Goal: Task Accomplishment & Management: Manage account settings

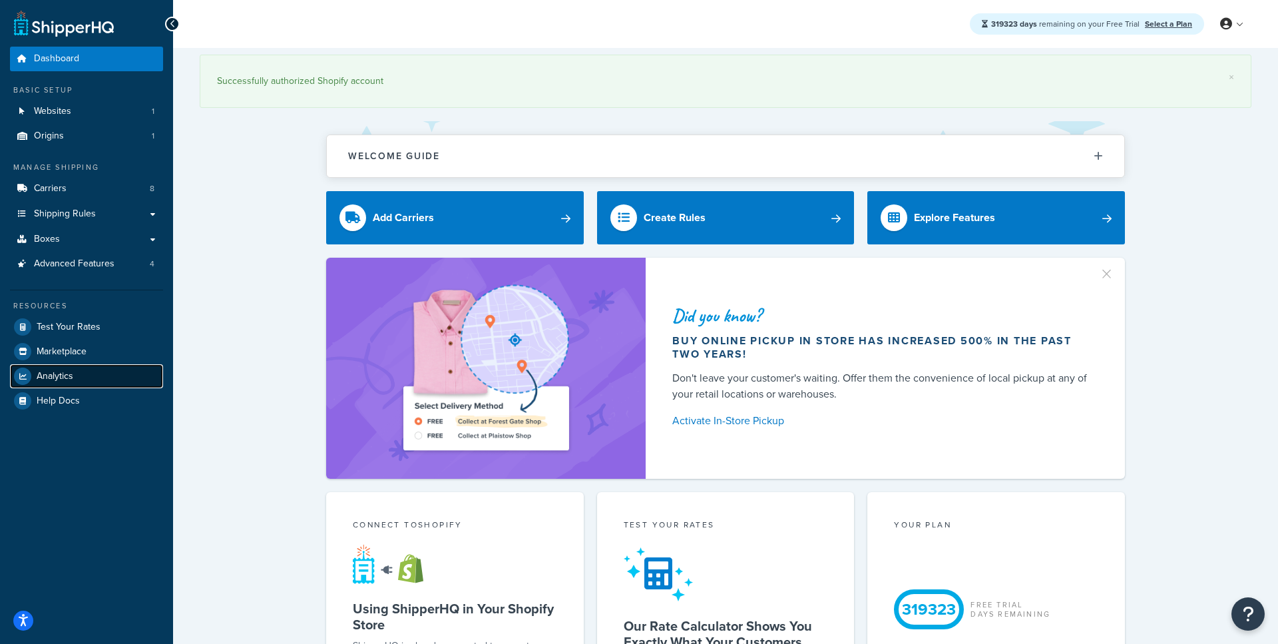
click at [83, 380] on link "Analytics" at bounding box center [86, 376] width 153 height 24
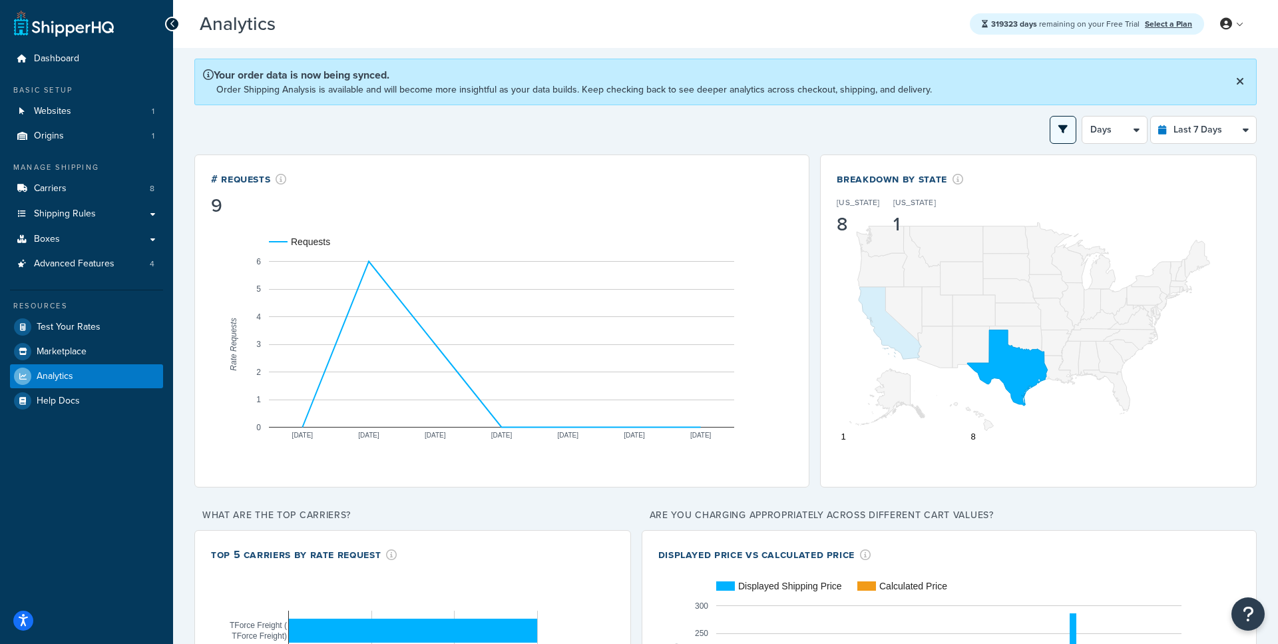
click at [1058, 129] on button "open filter drawer" at bounding box center [1063, 130] width 27 height 28
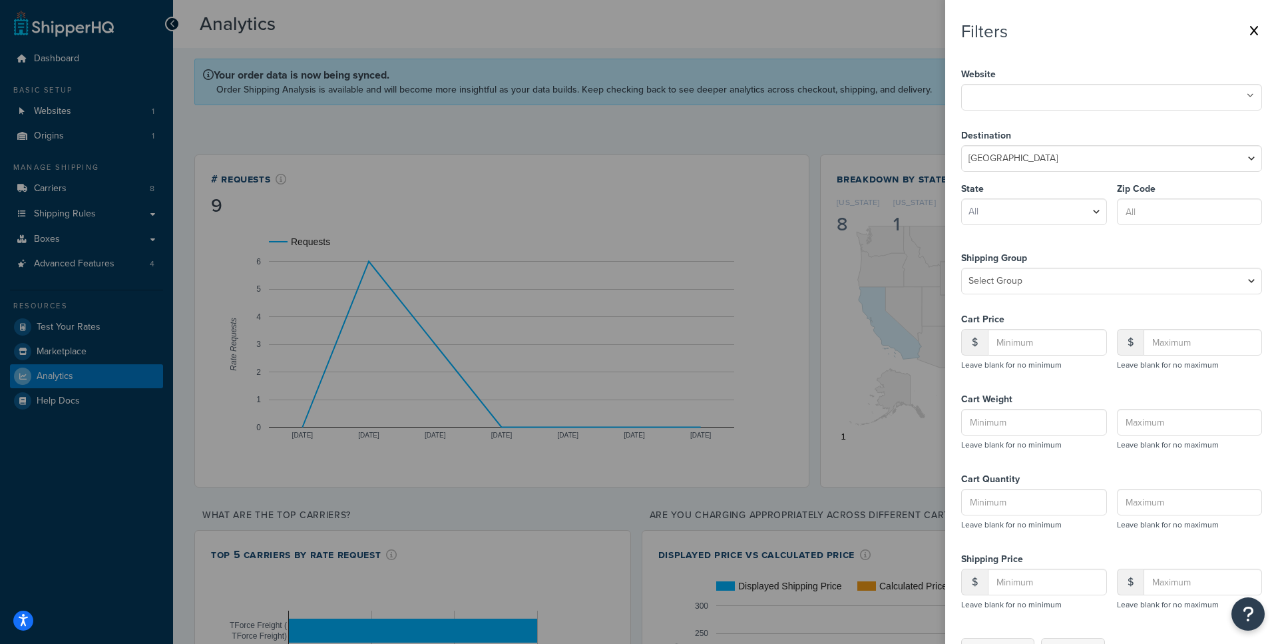
click at [1265, 19] on nav "Filters Website shq-heavy-goods-demo.myshopify.com Destination United States Un…" at bounding box center [1112, 322] width 333 height 644
click at [1259, 25] on button at bounding box center [1255, 31] width 16 height 20
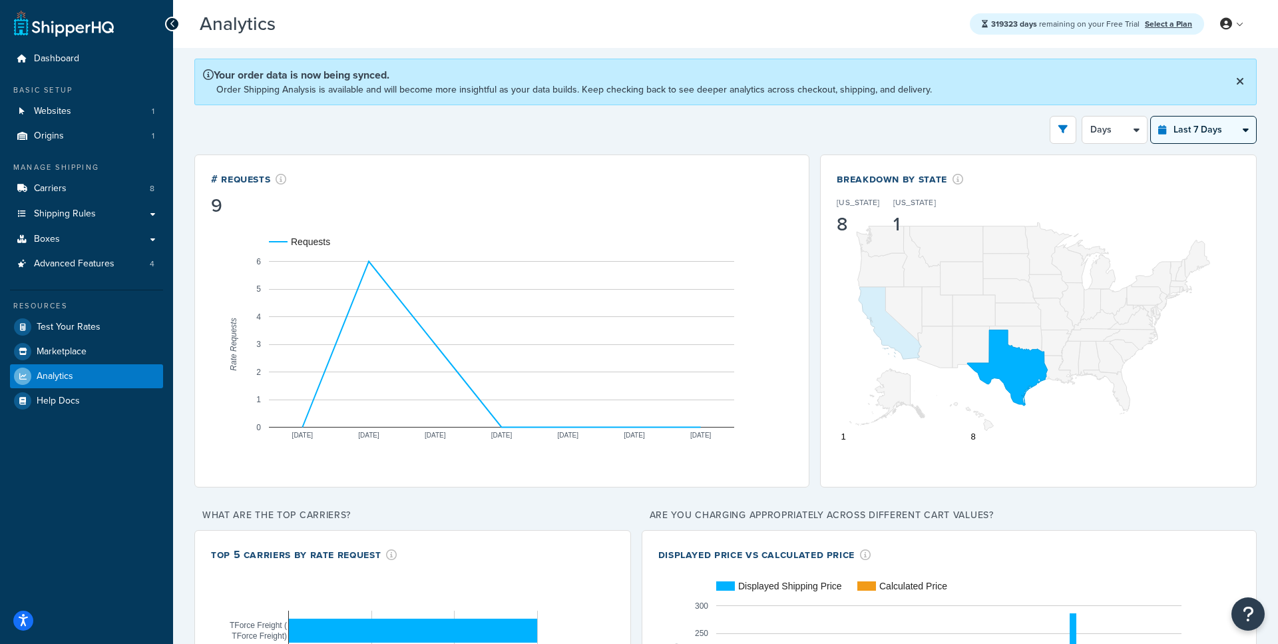
click option "Last 7 Days" at bounding box center [0, 0] width 0 height 0
click at [1059, 126] on button "open filter drawer" at bounding box center [1063, 130] width 27 height 28
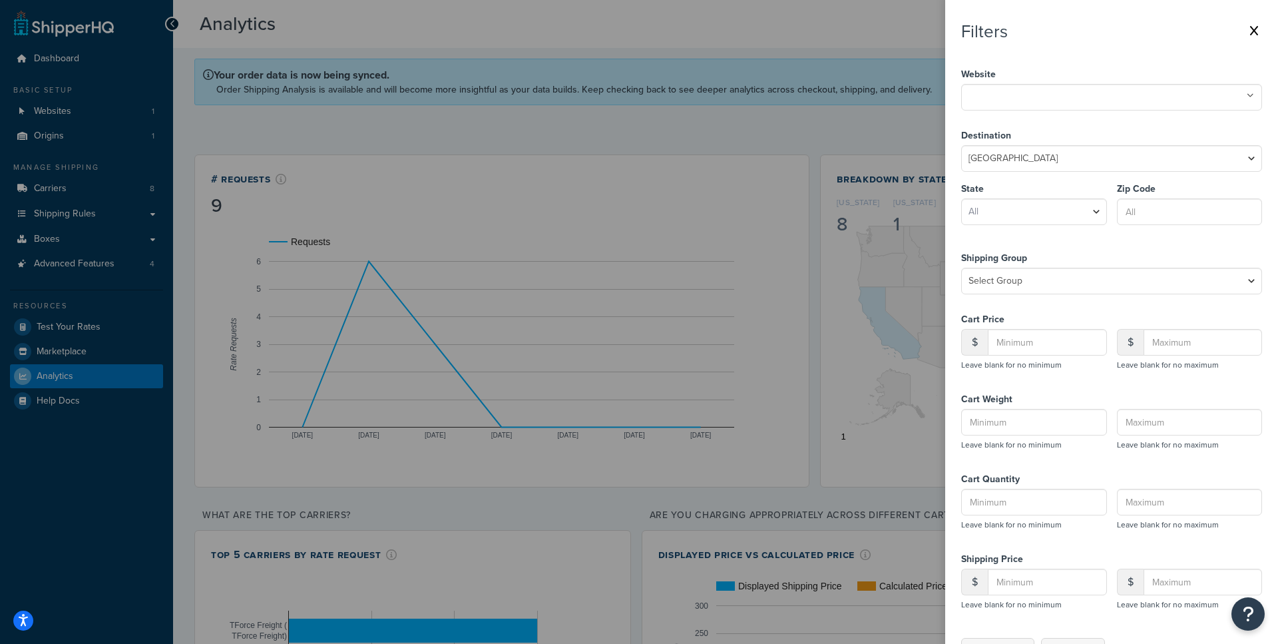
click at [1251, 39] on button at bounding box center [1255, 31] width 16 height 20
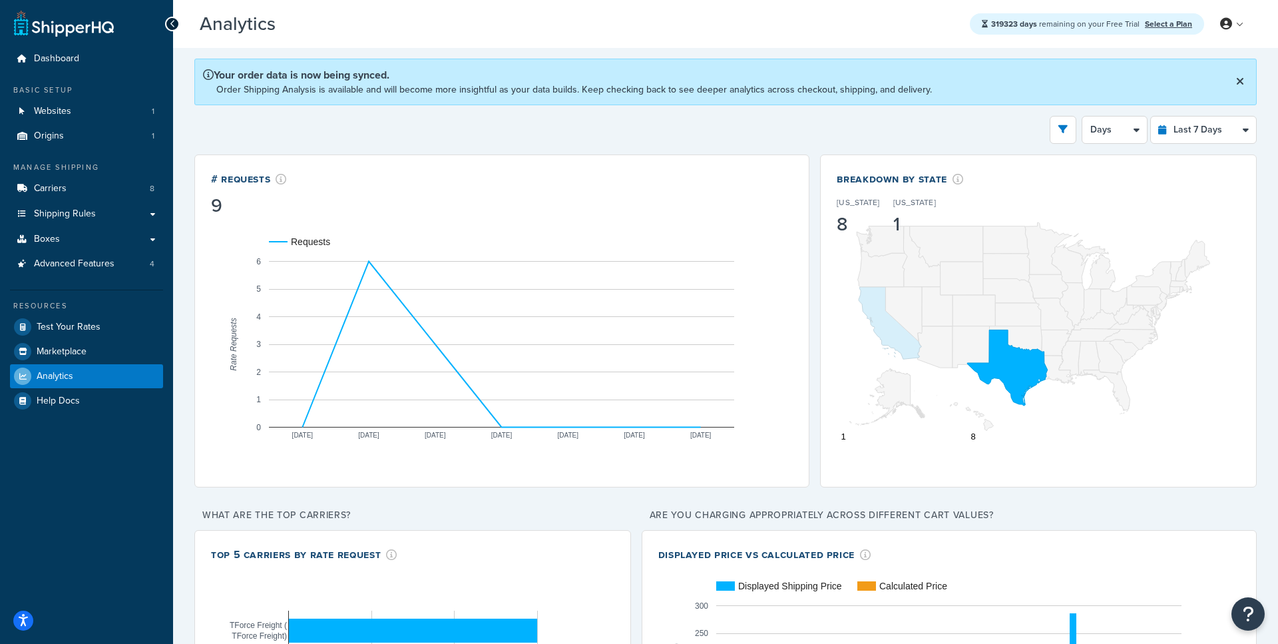
click at [1239, 85] on icon at bounding box center [1241, 81] width 8 height 11
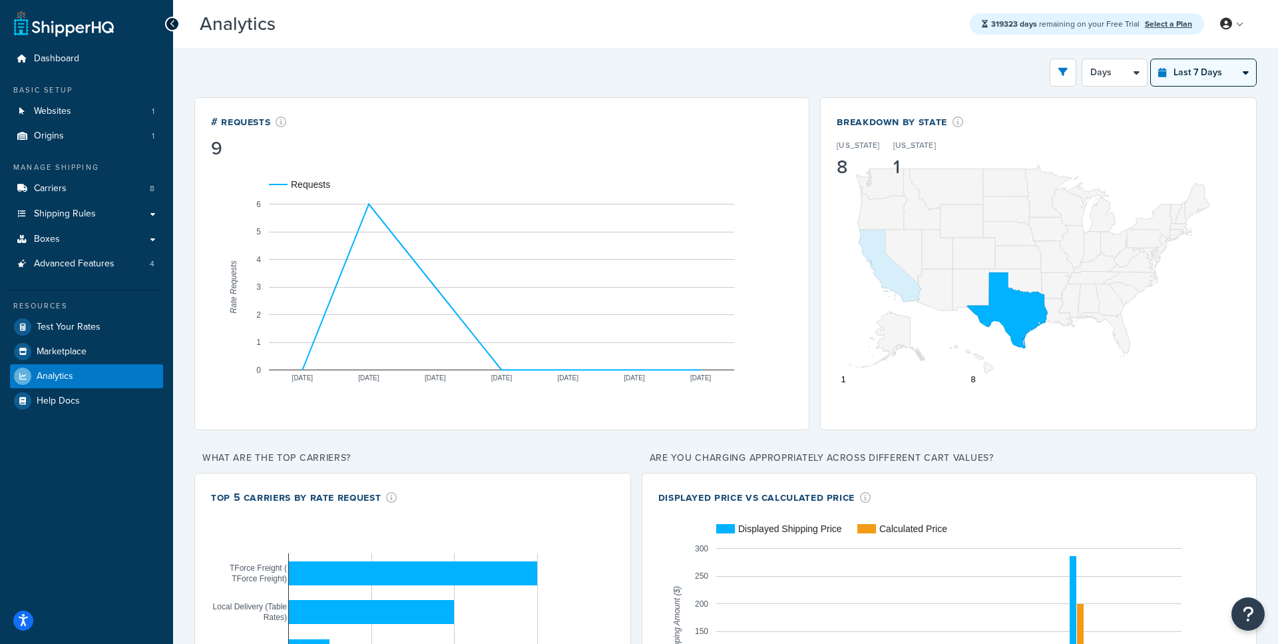
select select "last_year"
click option "Last 12 Months" at bounding box center [0, 0] width 0 height 0
select select "1M"
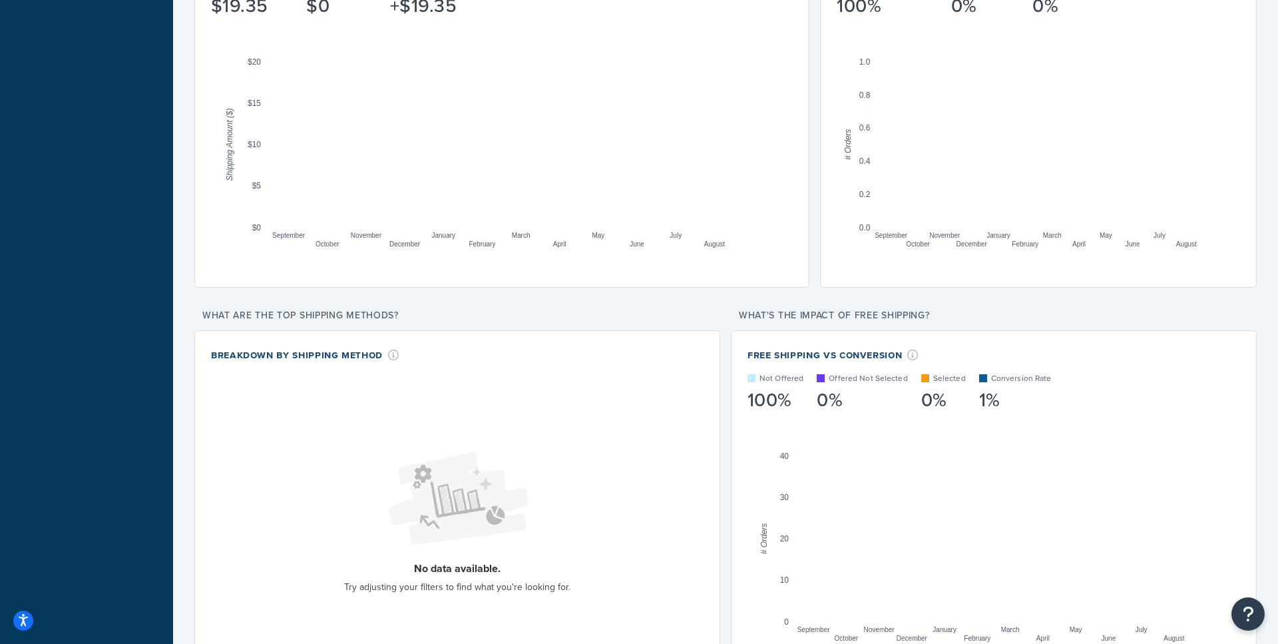
scroll to position [954, 0]
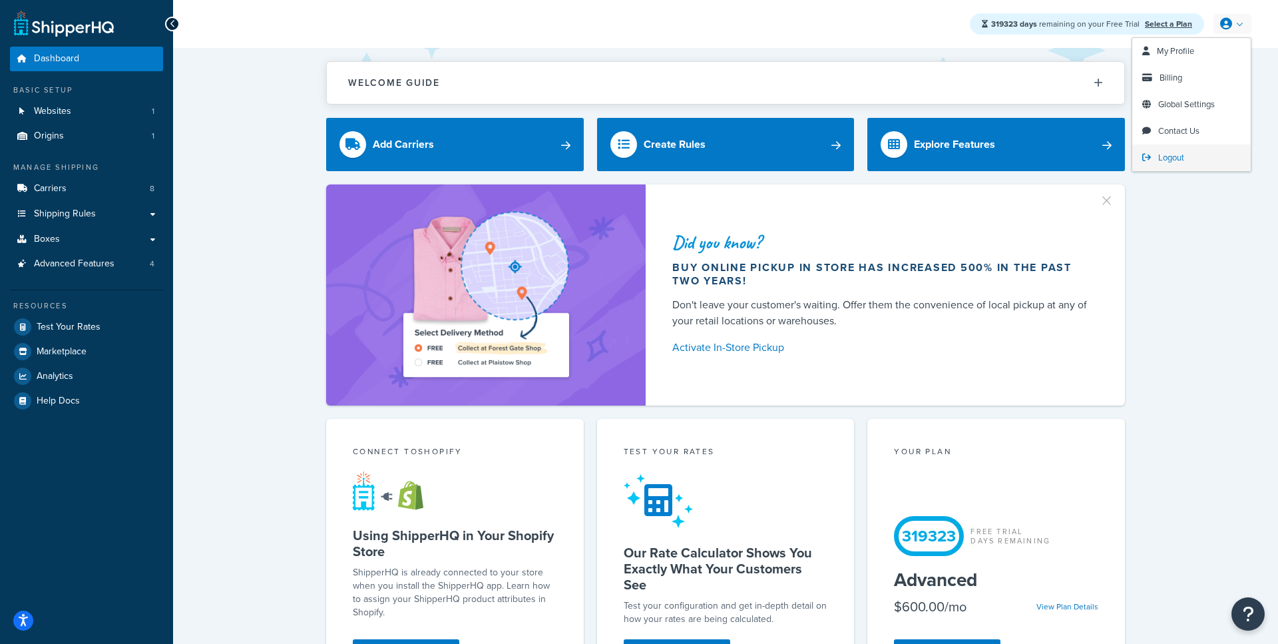
click at [1156, 153] on link "Logout" at bounding box center [1192, 157] width 119 height 27
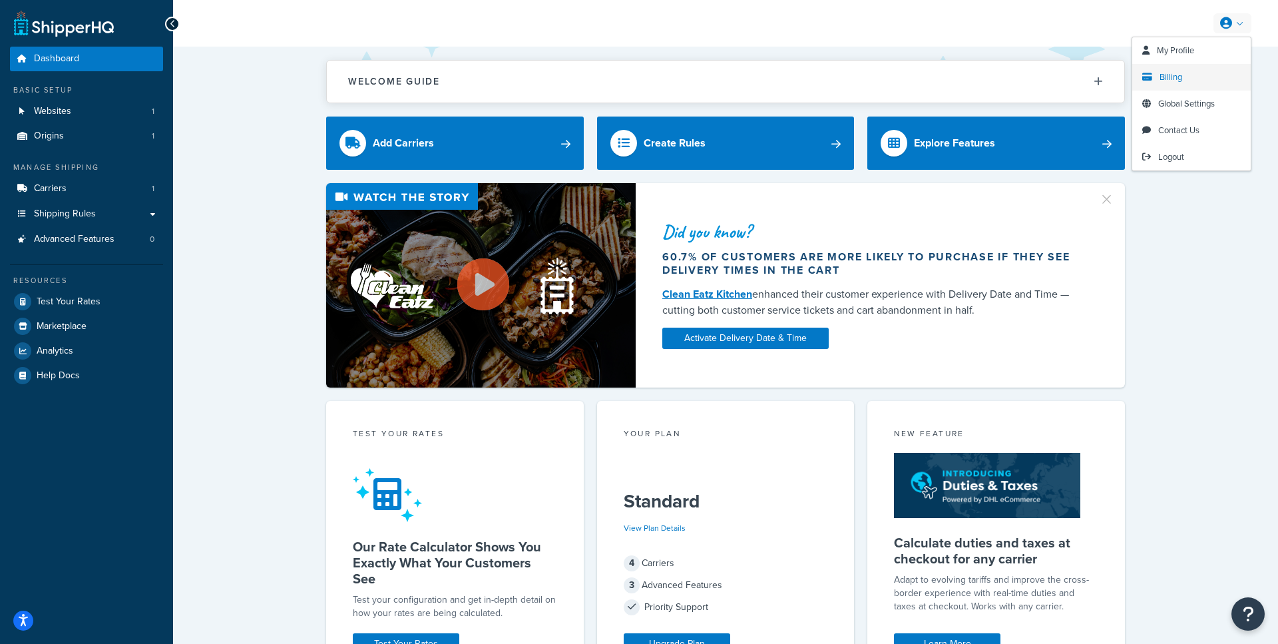
click at [1171, 80] on span "Billing" at bounding box center [1171, 77] width 23 height 13
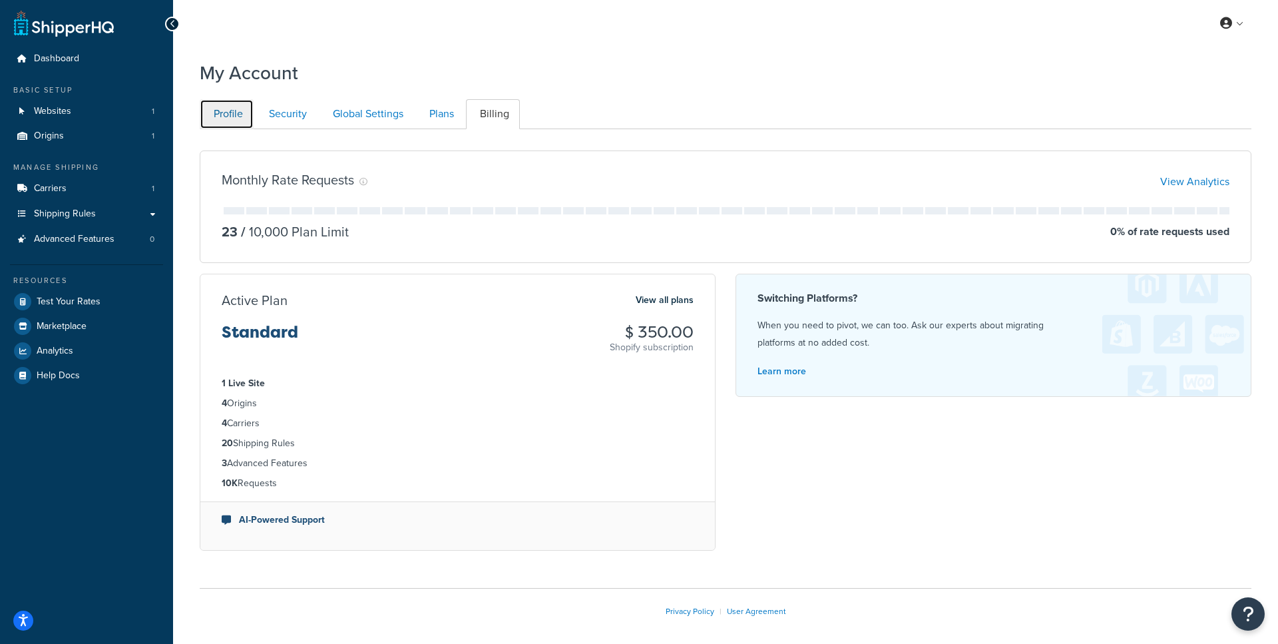
click at [237, 107] on link "Profile" at bounding box center [227, 114] width 54 height 30
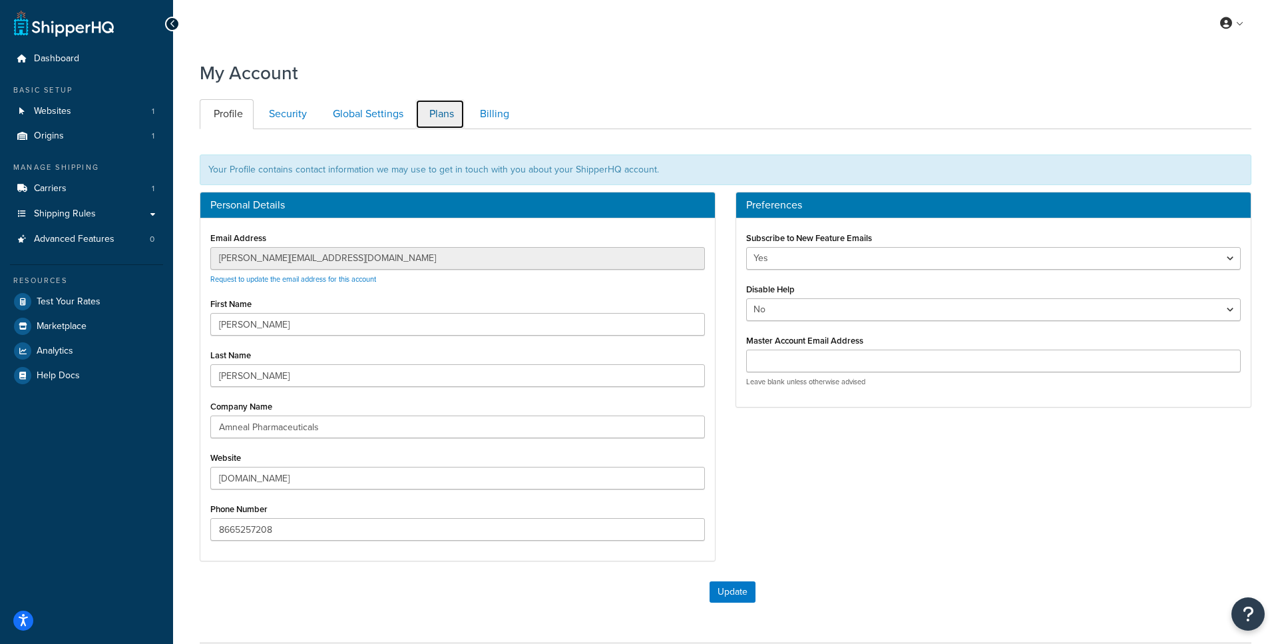
click at [452, 120] on link "Plans" at bounding box center [440, 114] width 49 height 30
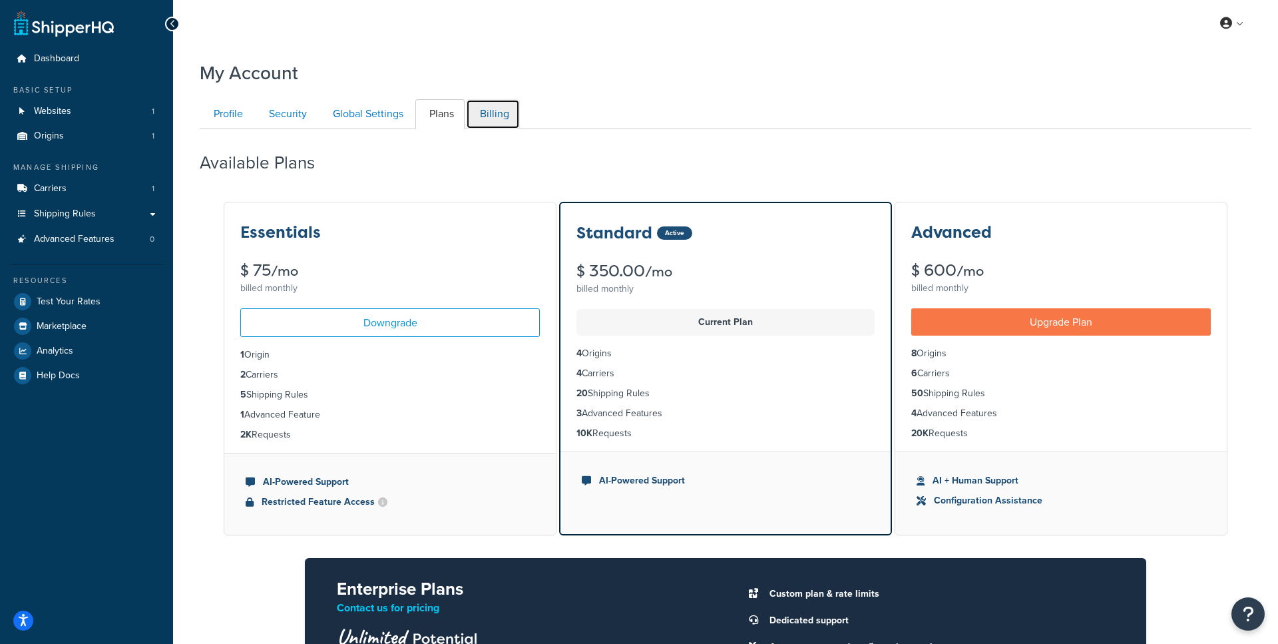
click at [500, 116] on link "Billing" at bounding box center [493, 114] width 54 height 30
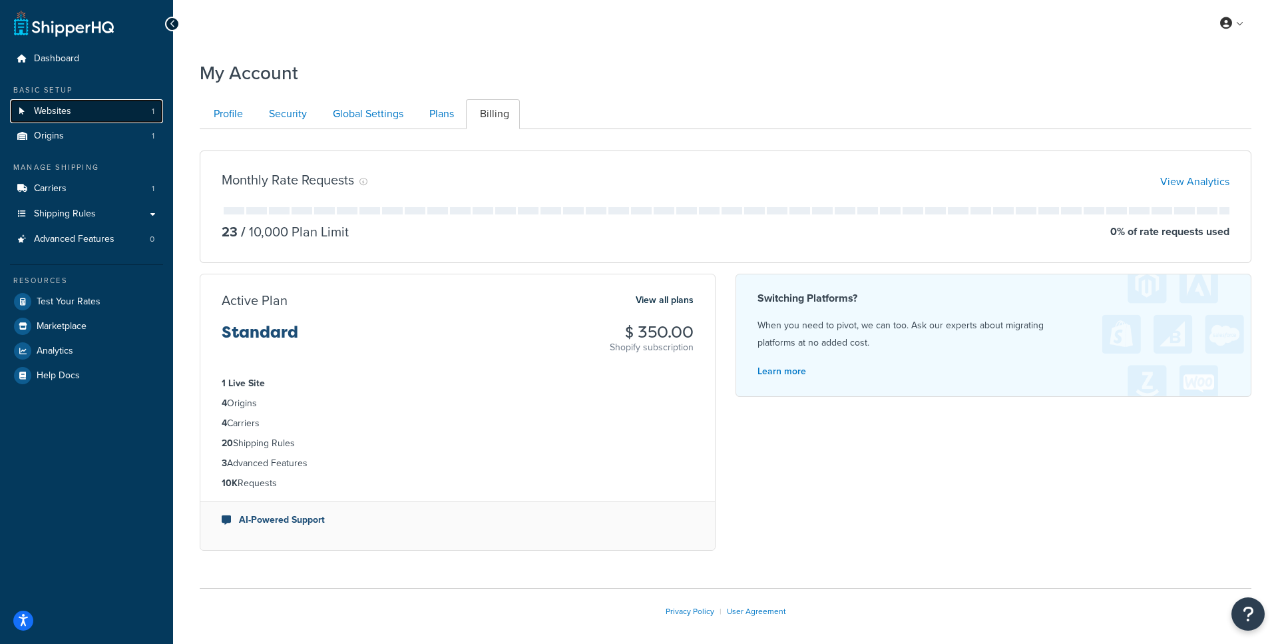
click at [89, 107] on link "Websites 1" at bounding box center [86, 111] width 153 height 25
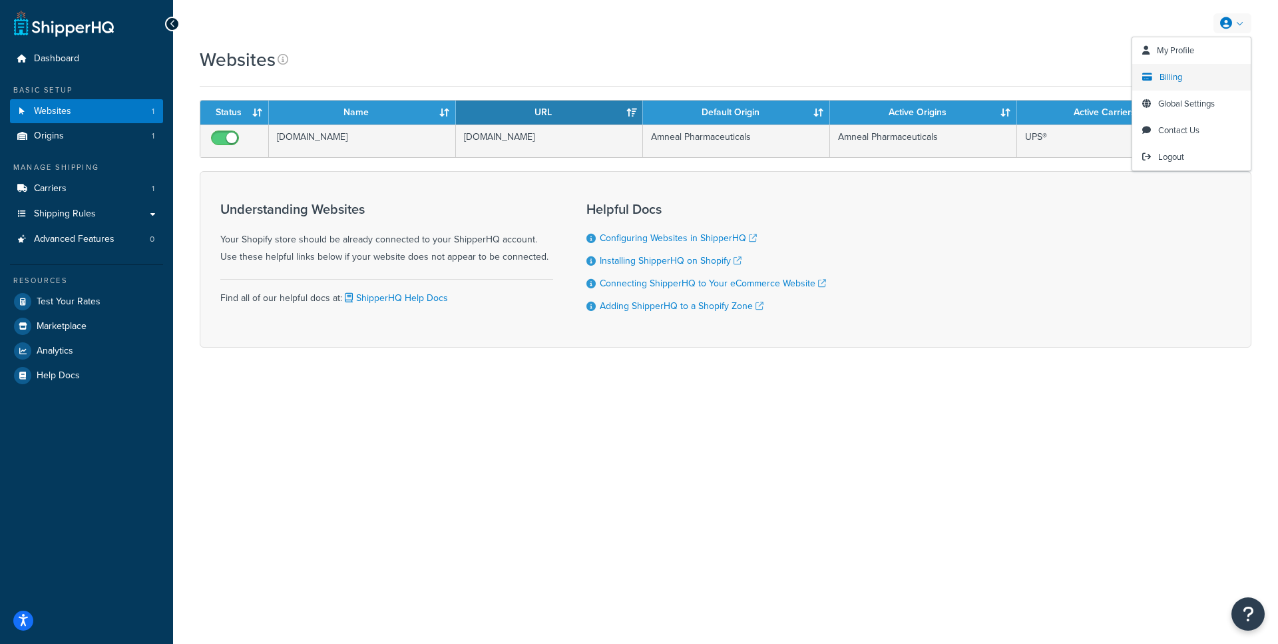
click at [1173, 76] on span "Billing" at bounding box center [1171, 77] width 23 height 13
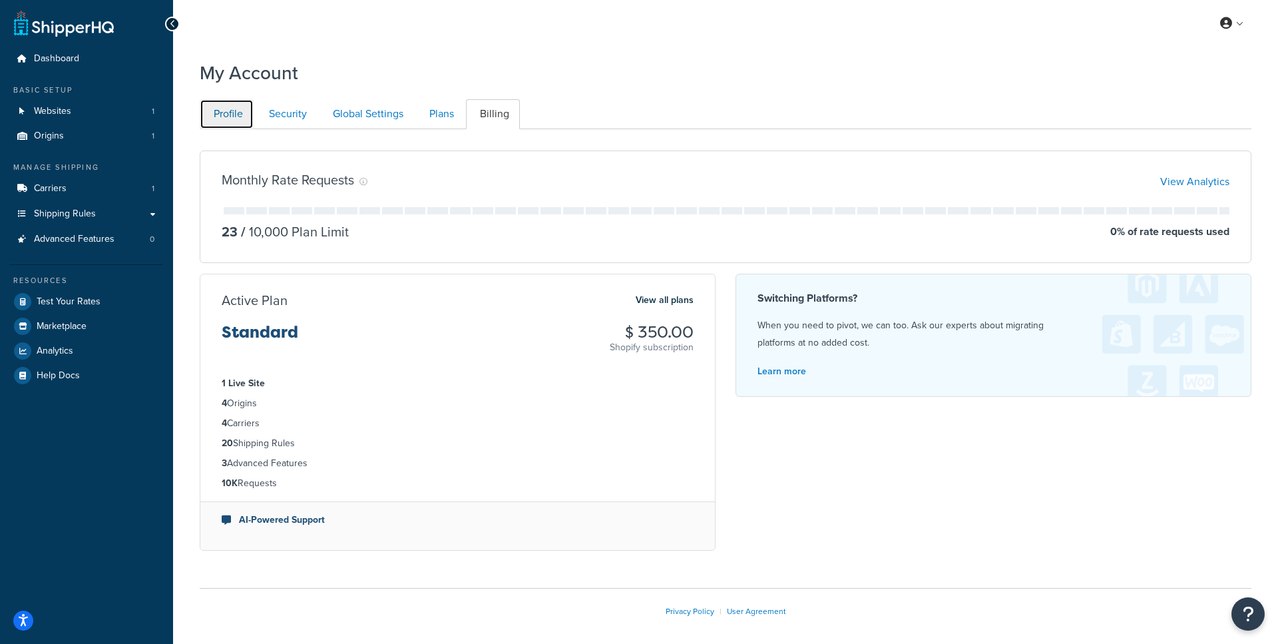
click at [244, 107] on link "Profile" at bounding box center [227, 114] width 54 height 30
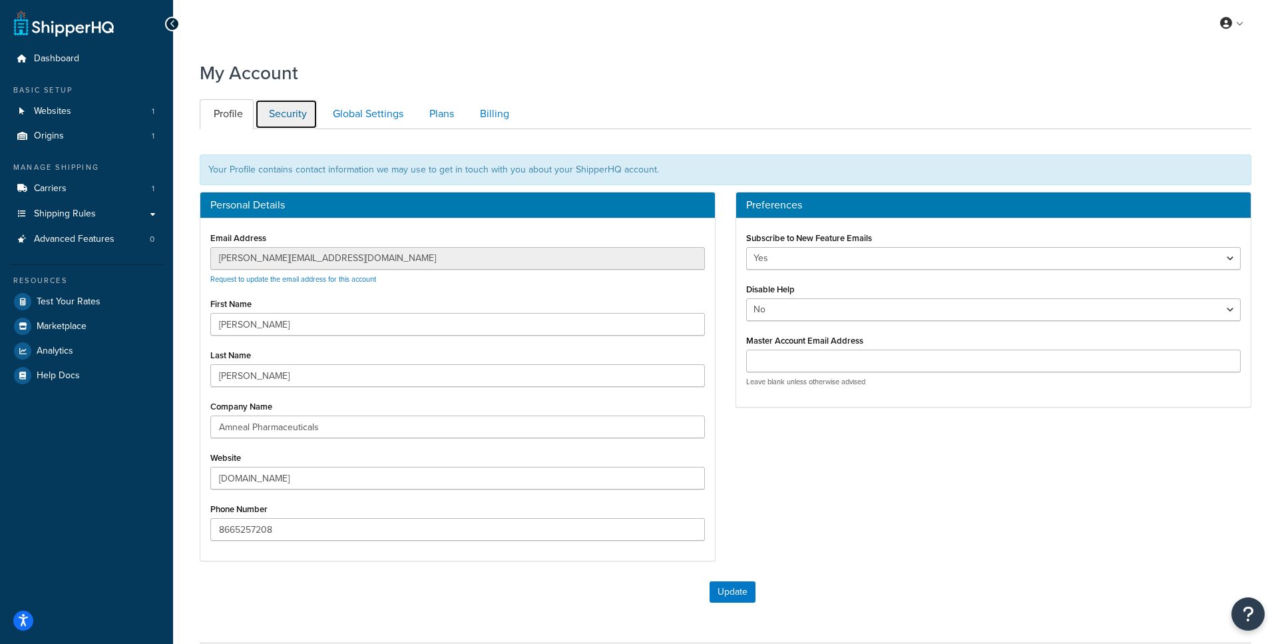
click at [272, 117] on link "Security" at bounding box center [286, 114] width 63 height 30
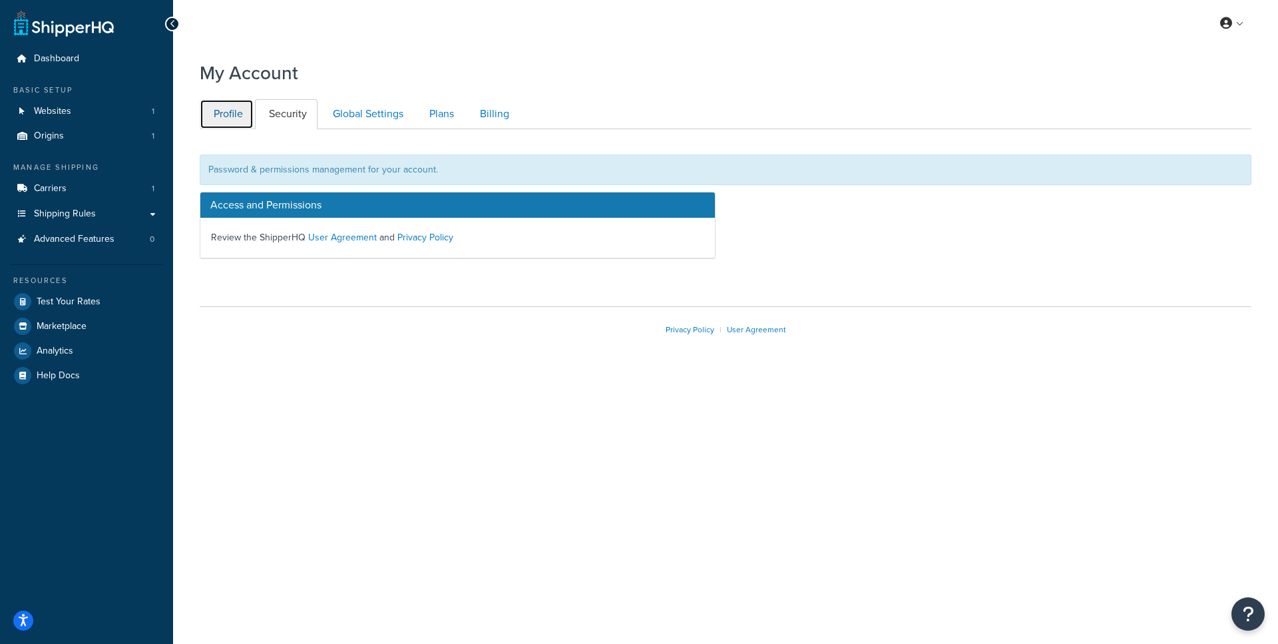
click at [225, 115] on link "Profile" at bounding box center [227, 114] width 54 height 30
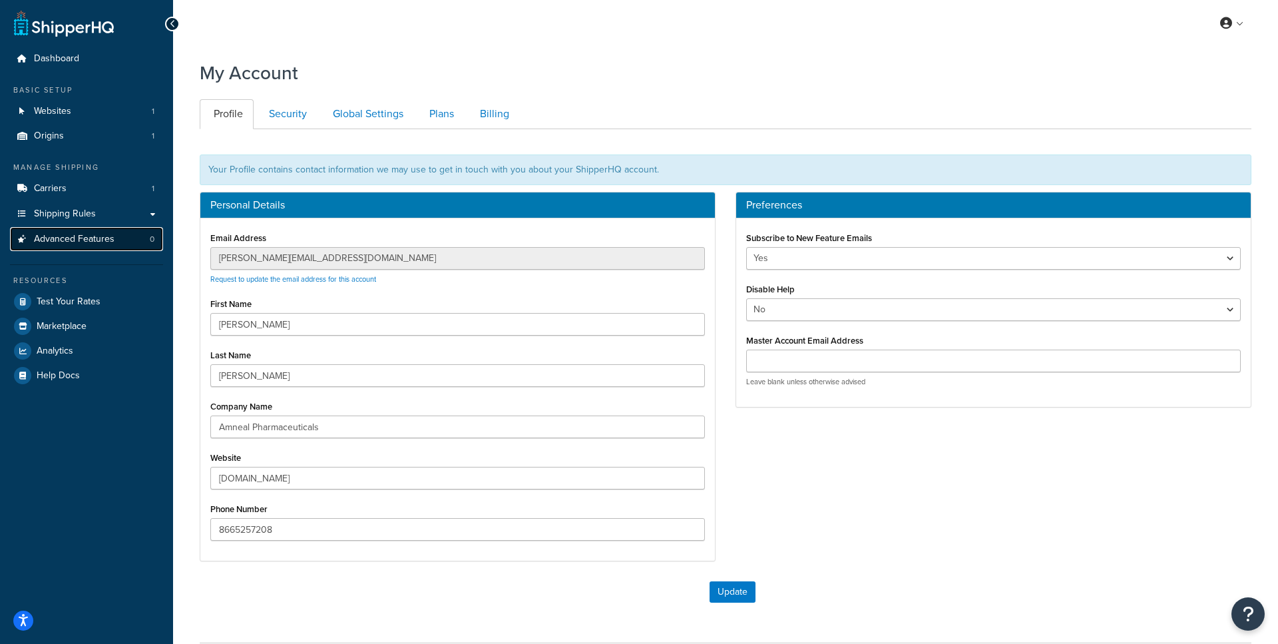
click at [89, 248] on link "Advanced Features 0" at bounding box center [86, 239] width 153 height 25
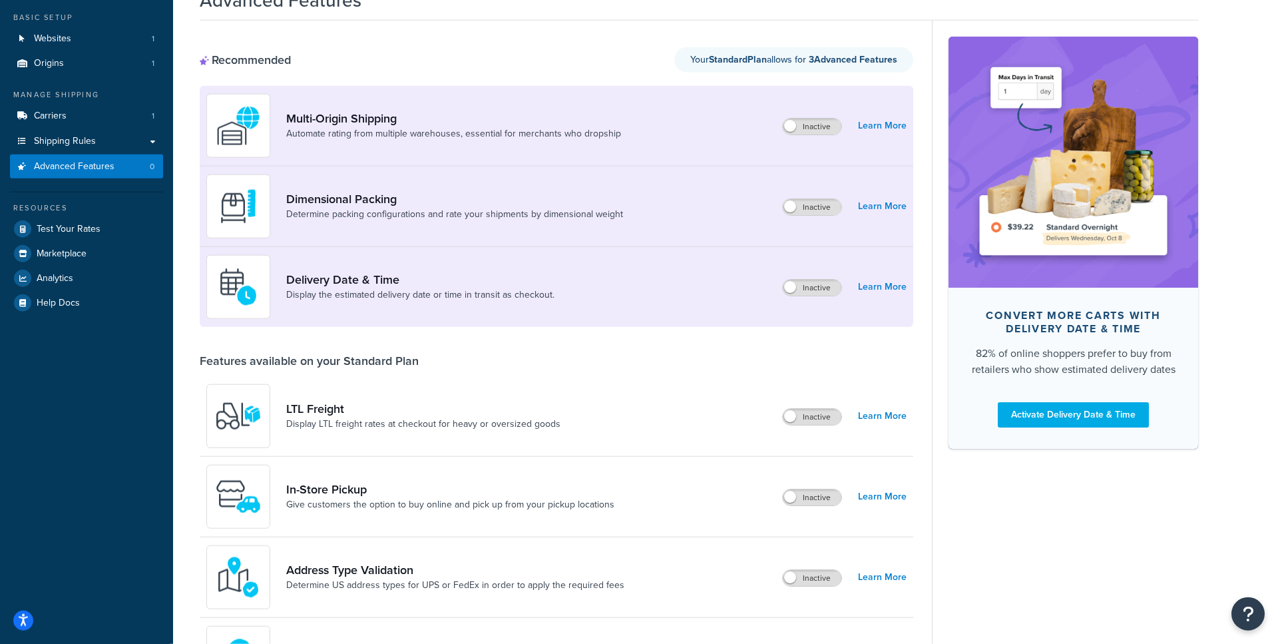
scroll to position [65, 0]
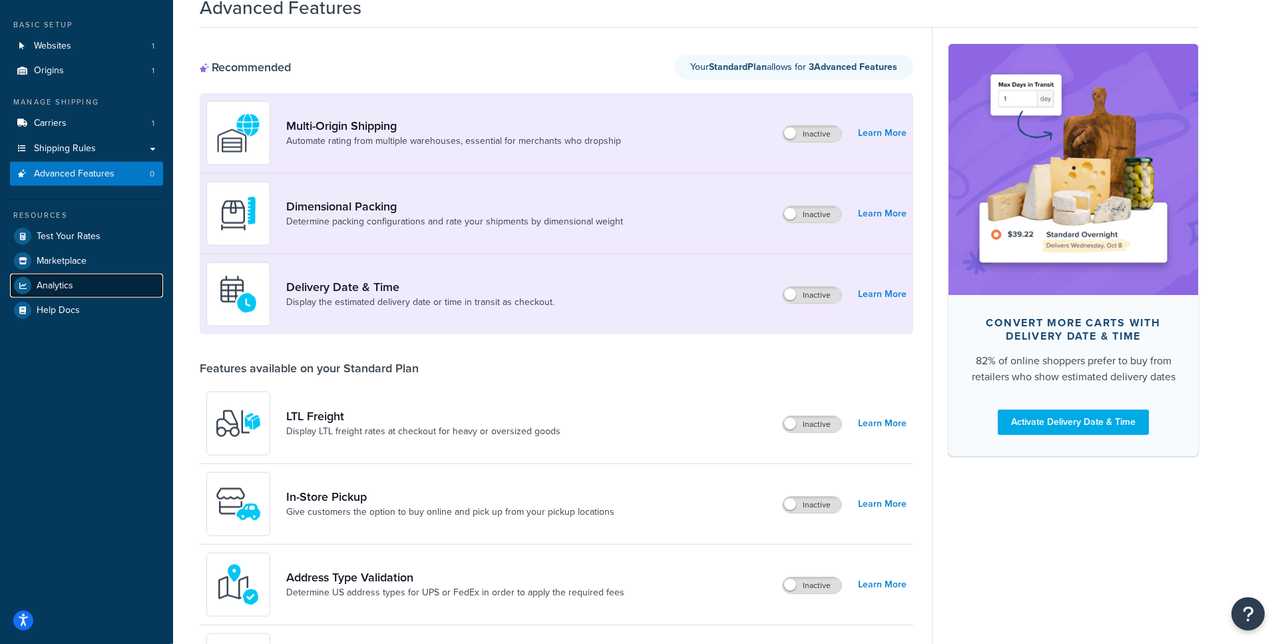
click at [72, 280] on span "Analytics" at bounding box center [55, 285] width 37 height 11
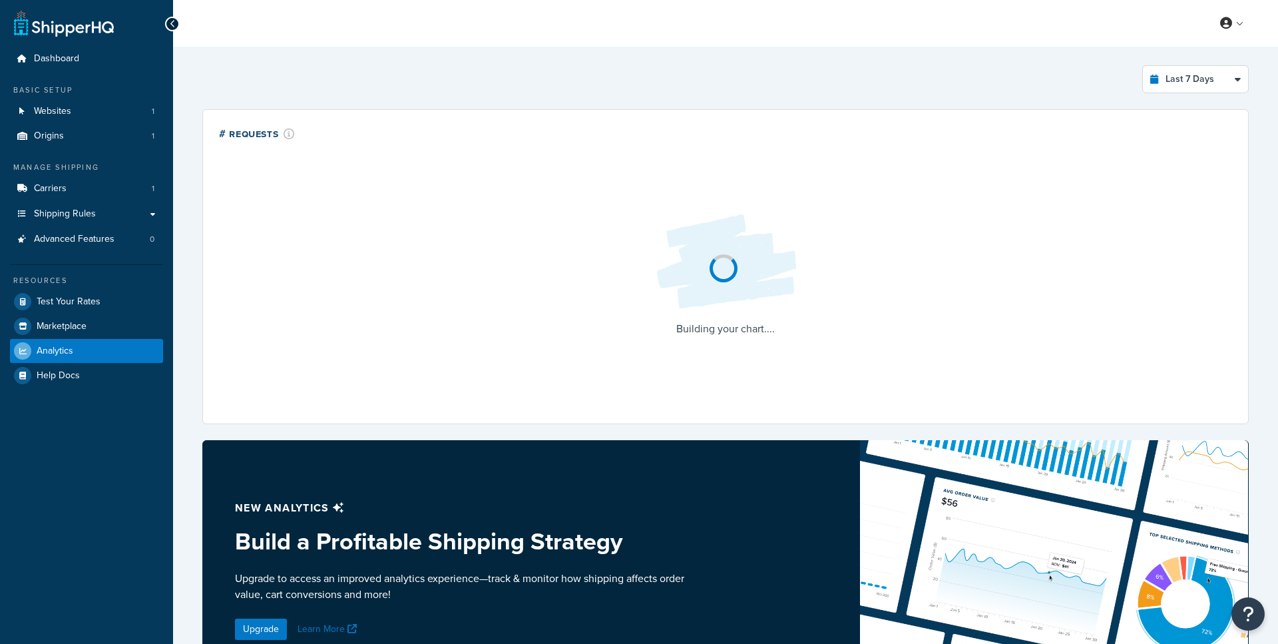
select select "last_7_days"
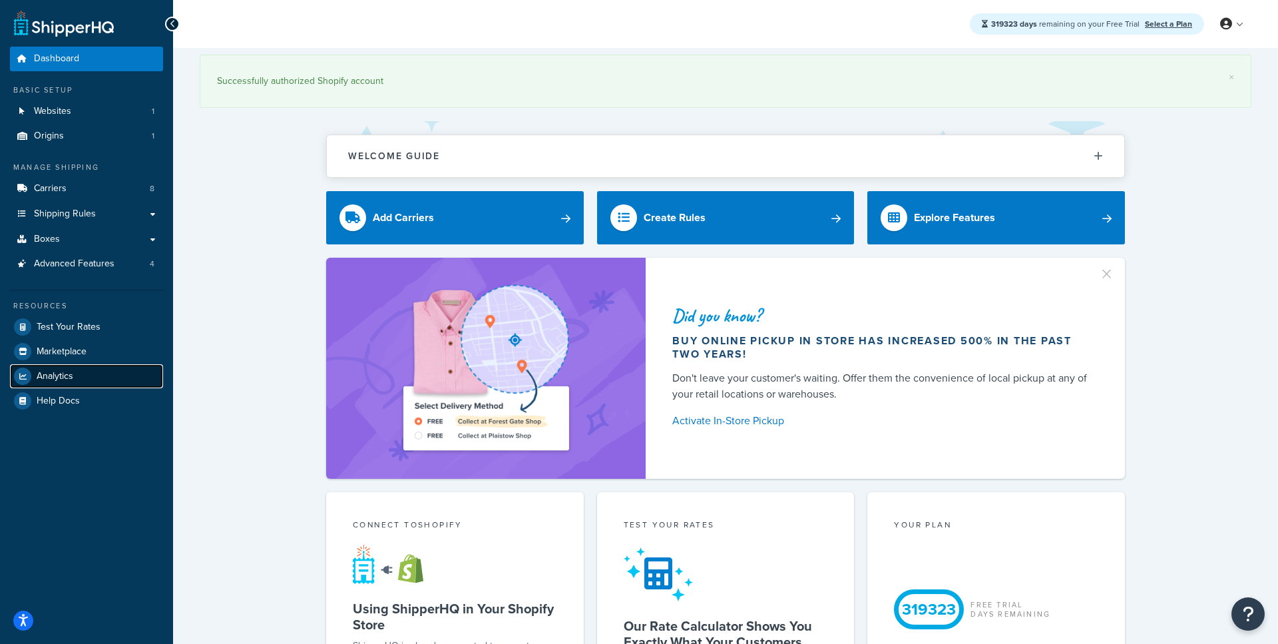
click at [71, 382] on span "Analytics" at bounding box center [55, 376] width 37 height 11
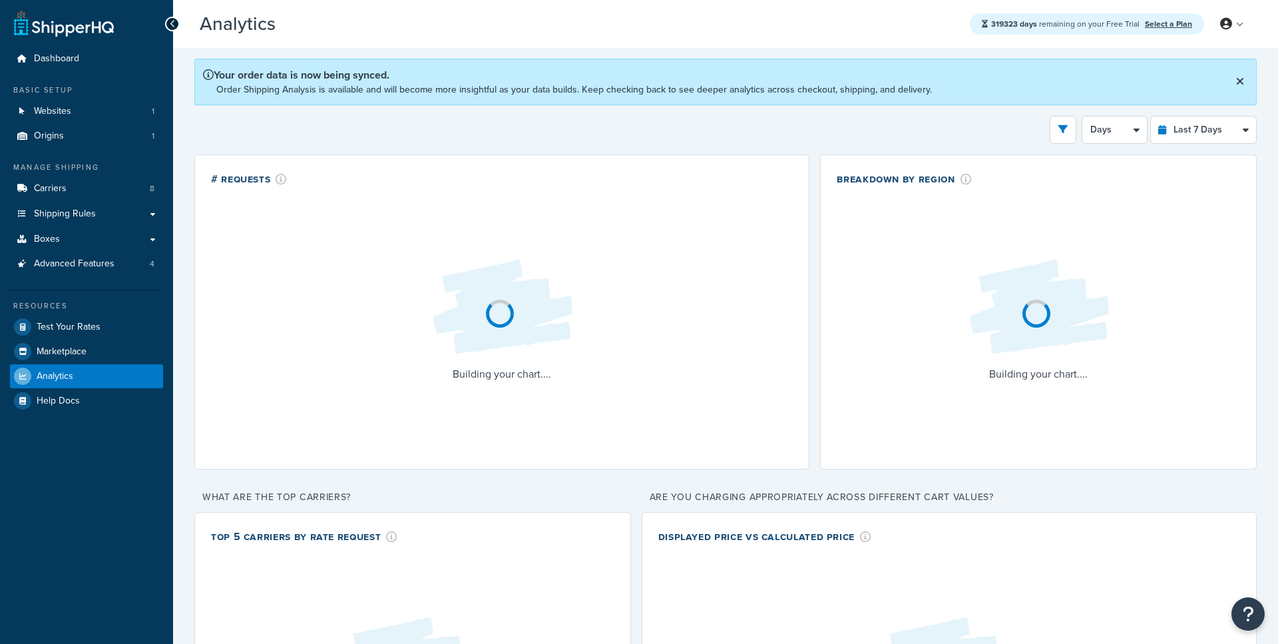
select select "last_7_days"
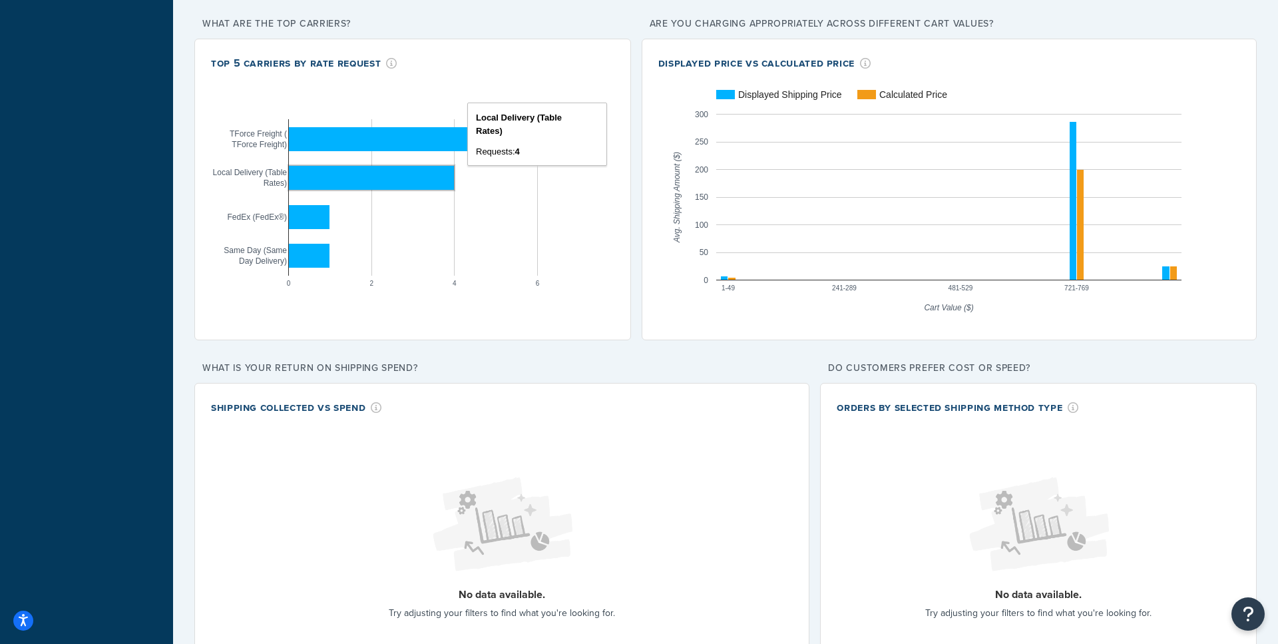
scroll to position [499, 0]
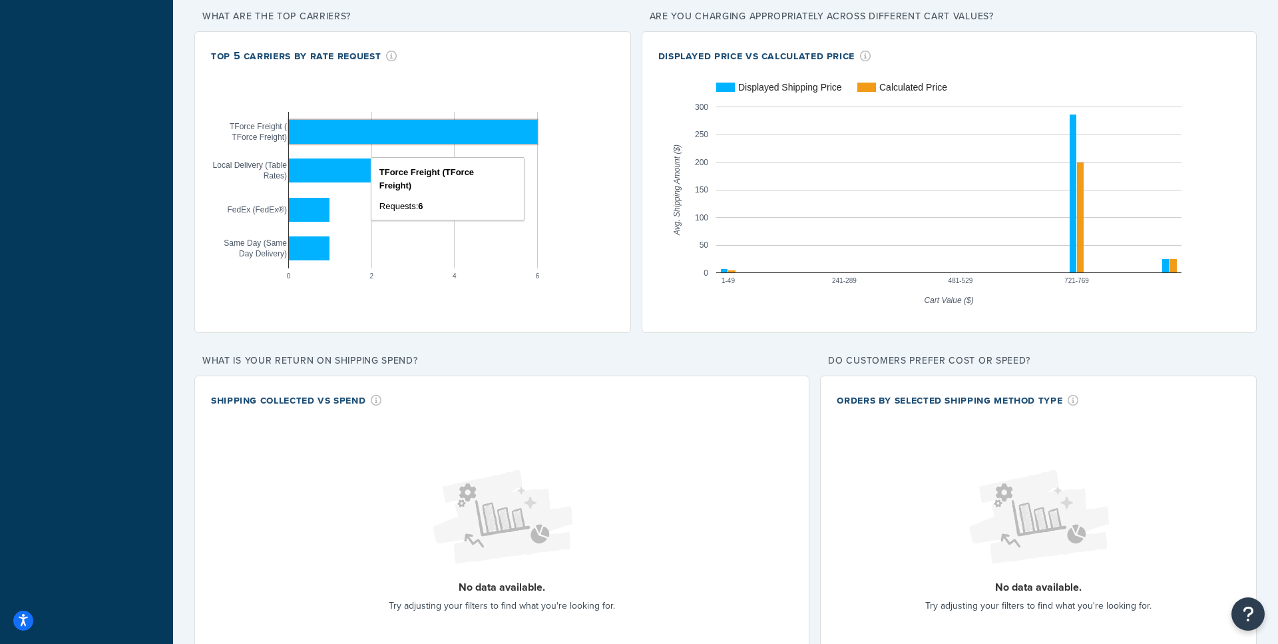
click at [425, 139] on rect "A chart." at bounding box center [413, 132] width 248 height 24
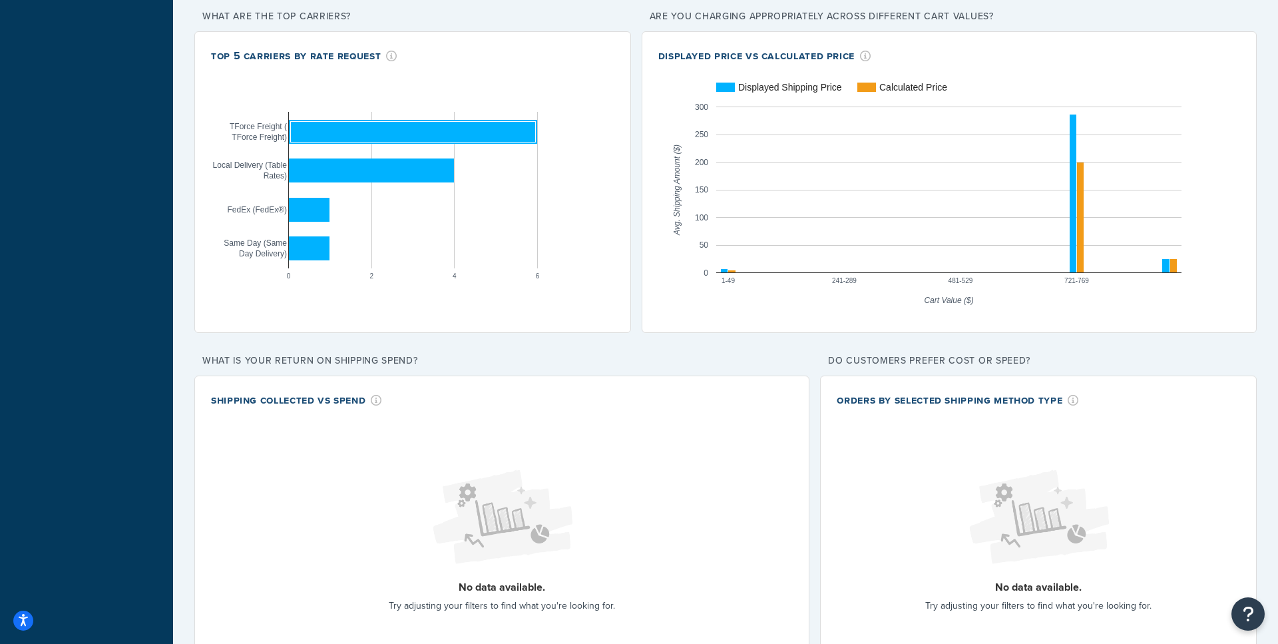
click at [458, 299] on rect "A chart." at bounding box center [413, 189] width 404 height 253
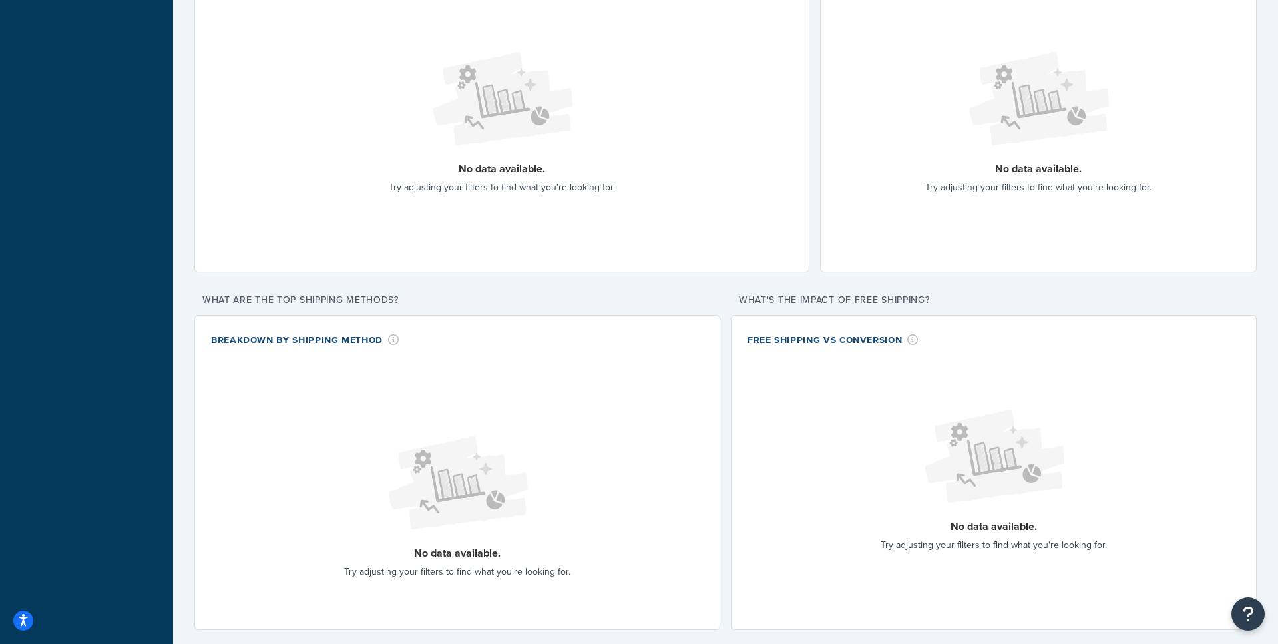
scroll to position [939, 0]
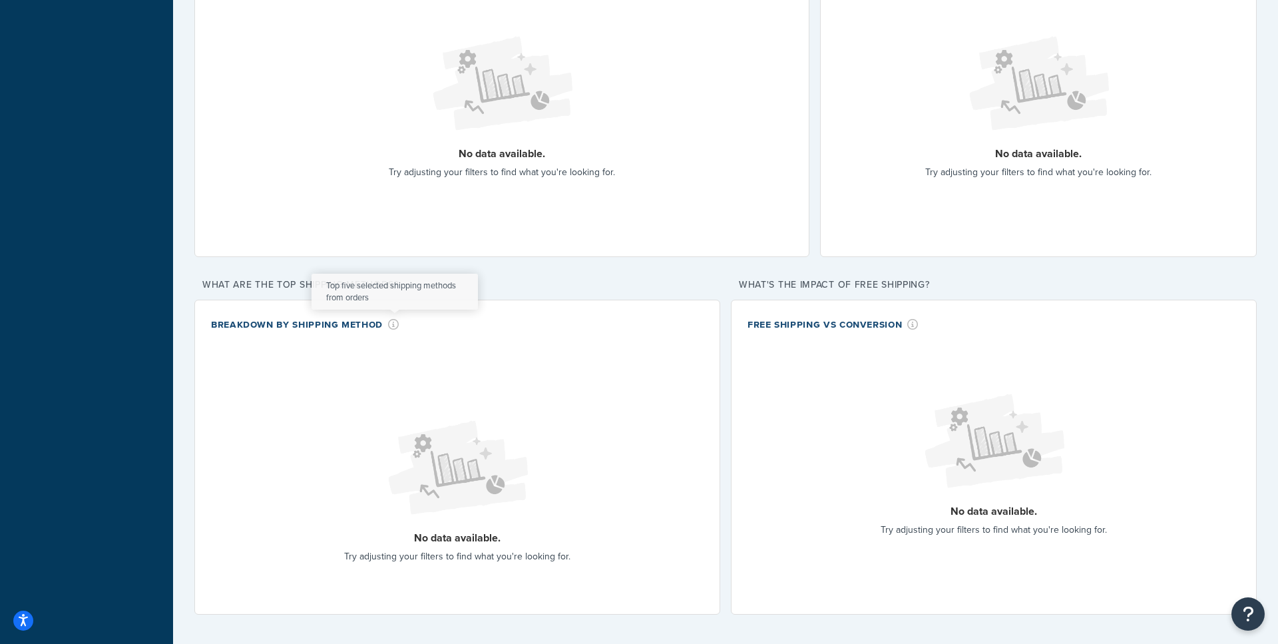
click at [392, 325] on icon at bounding box center [393, 324] width 11 height 11
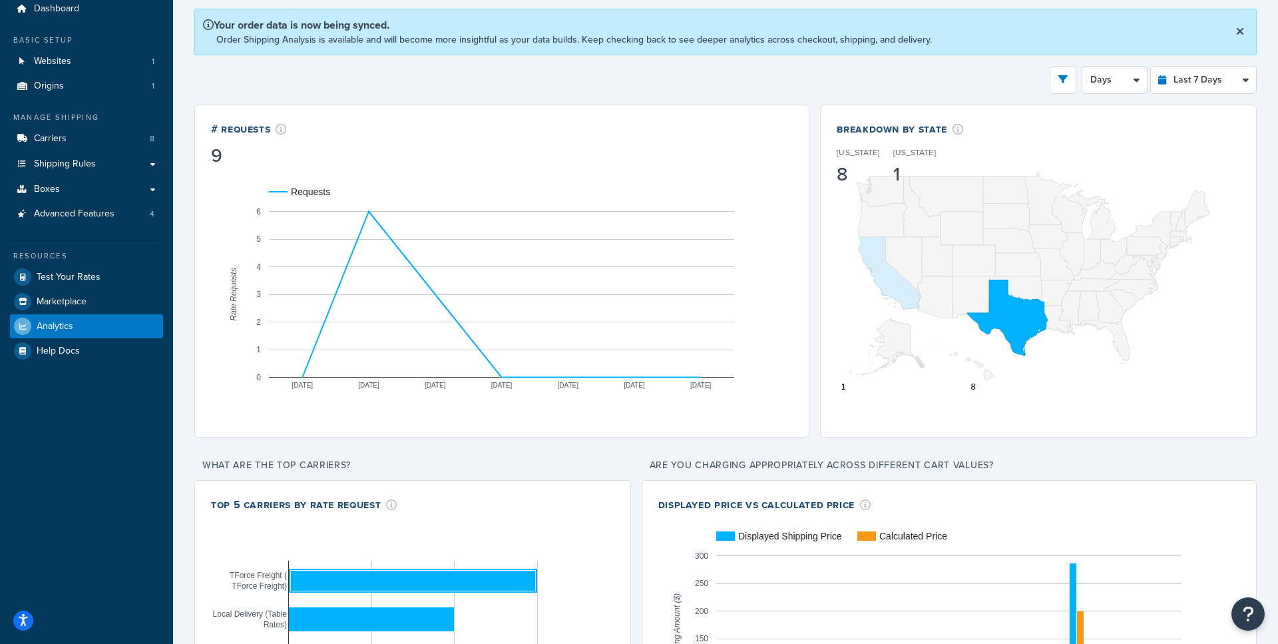
scroll to position [0, 0]
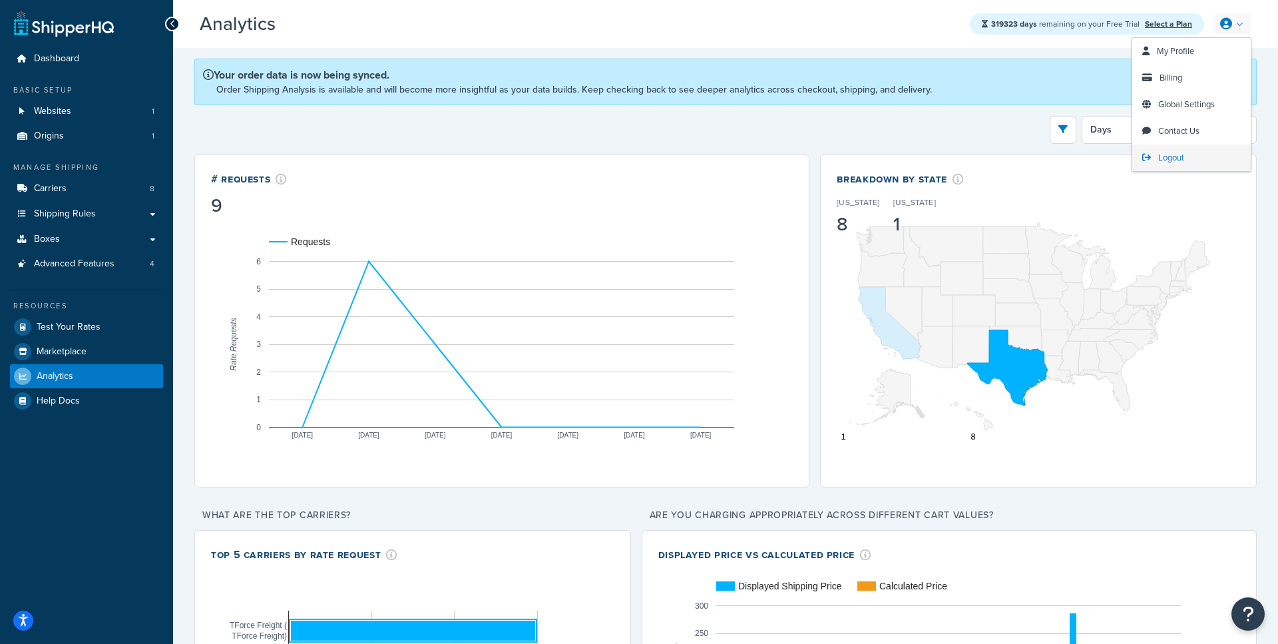
click at [1160, 152] on span "Logout" at bounding box center [1172, 157] width 26 height 13
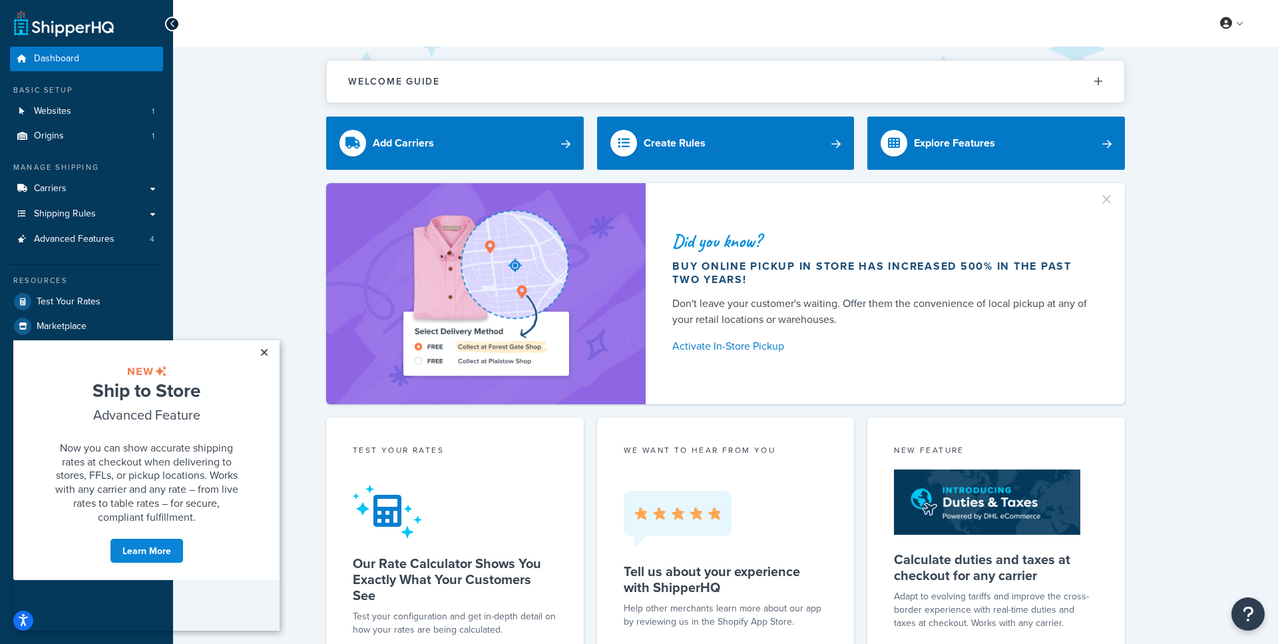
click at [258, 349] on link "×" at bounding box center [263, 352] width 23 height 24
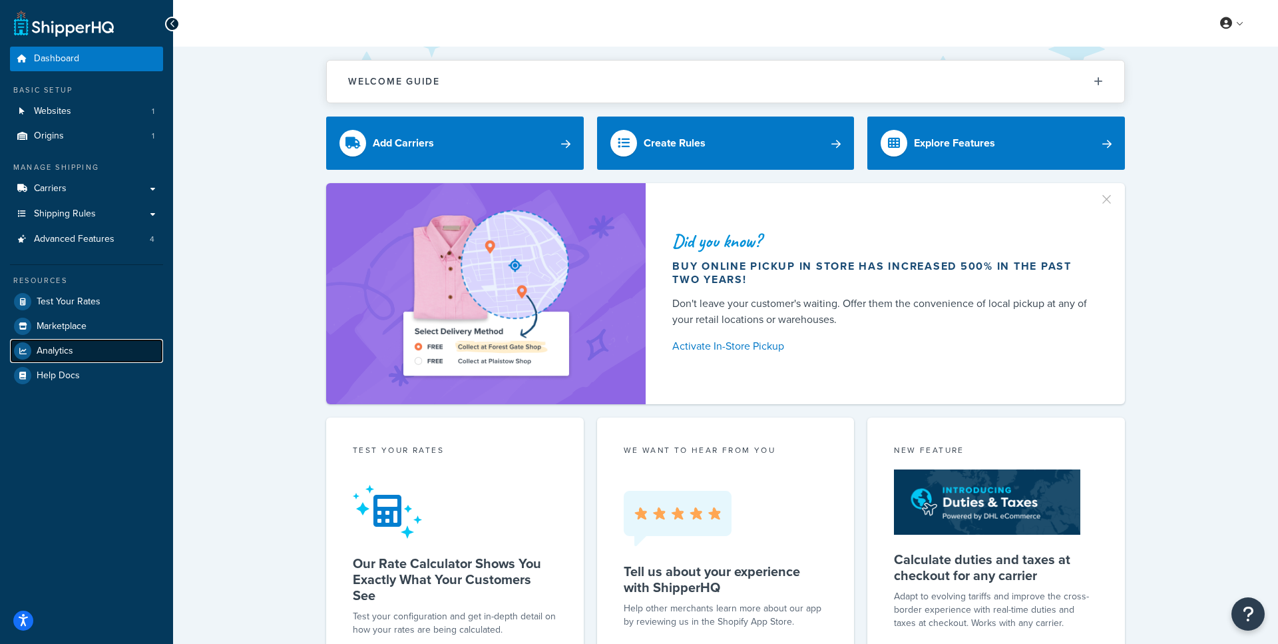
click at [63, 354] on span "Analytics" at bounding box center [55, 351] width 37 height 11
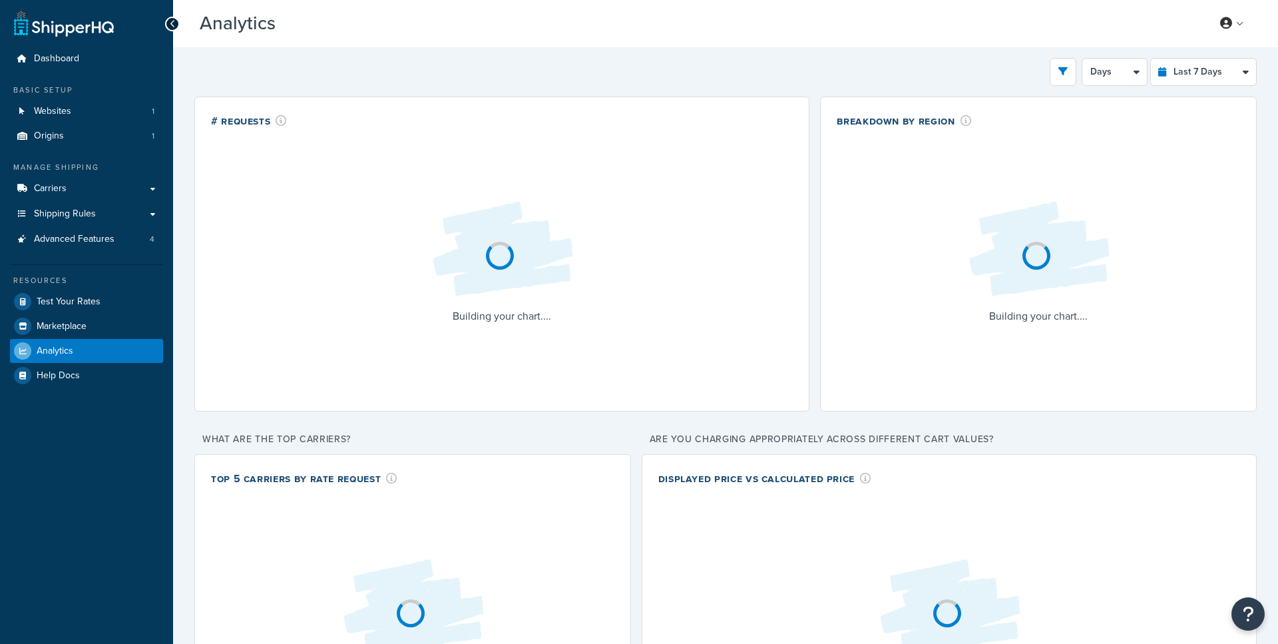
select select "last_7_days"
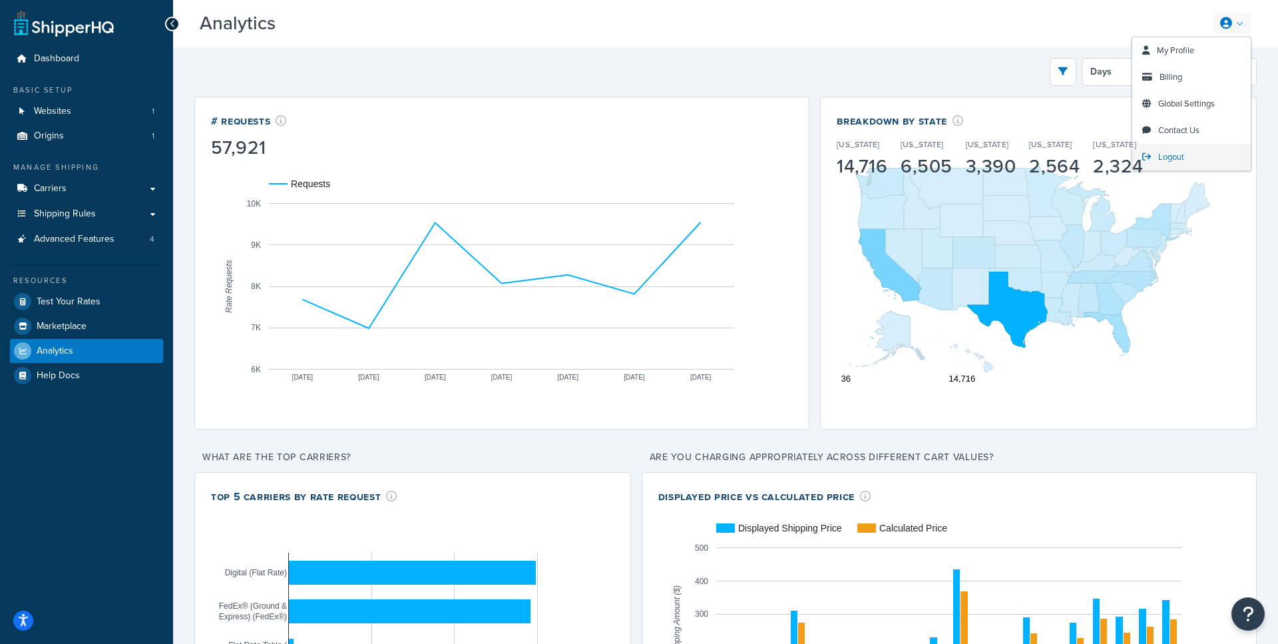
click at [1165, 155] on span "Logout" at bounding box center [1172, 156] width 26 height 13
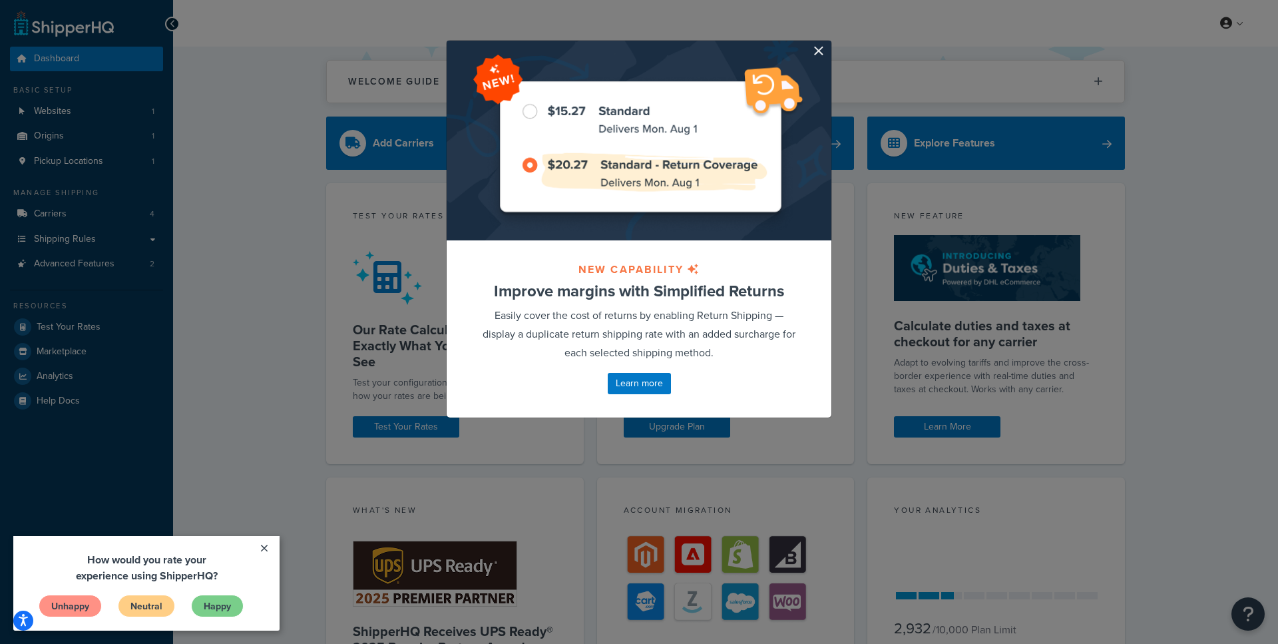
click at [813, 48] on div at bounding box center [639, 141] width 385 height 200
click at [831, 51] on div at bounding box center [639, 141] width 385 height 200
click at [828, 44] on button "button" at bounding box center [829, 42] width 3 height 3
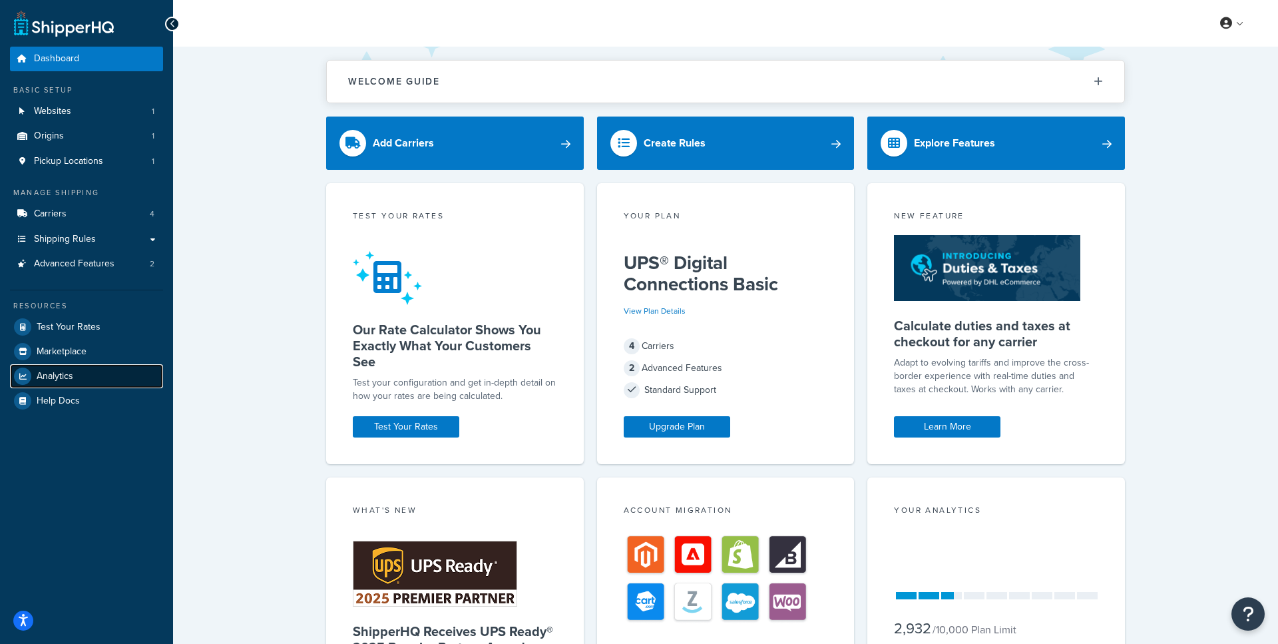
click at [69, 378] on span "Analytics" at bounding box center [55, 376] width 37 height 11
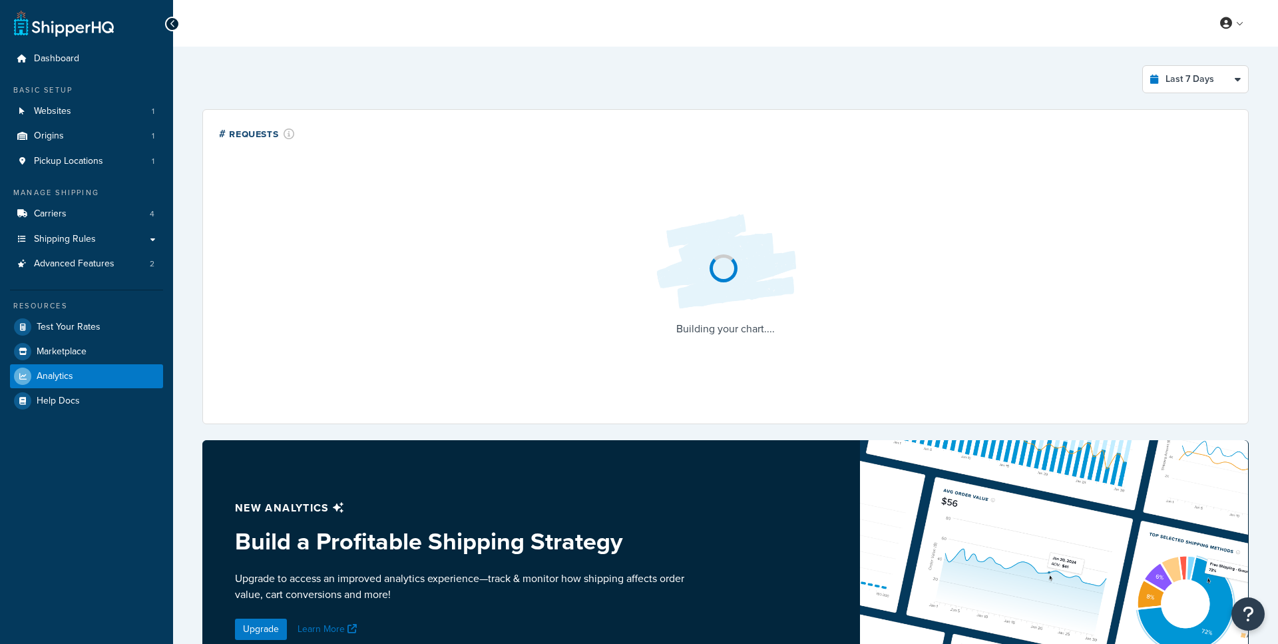
select select "last_7_days"
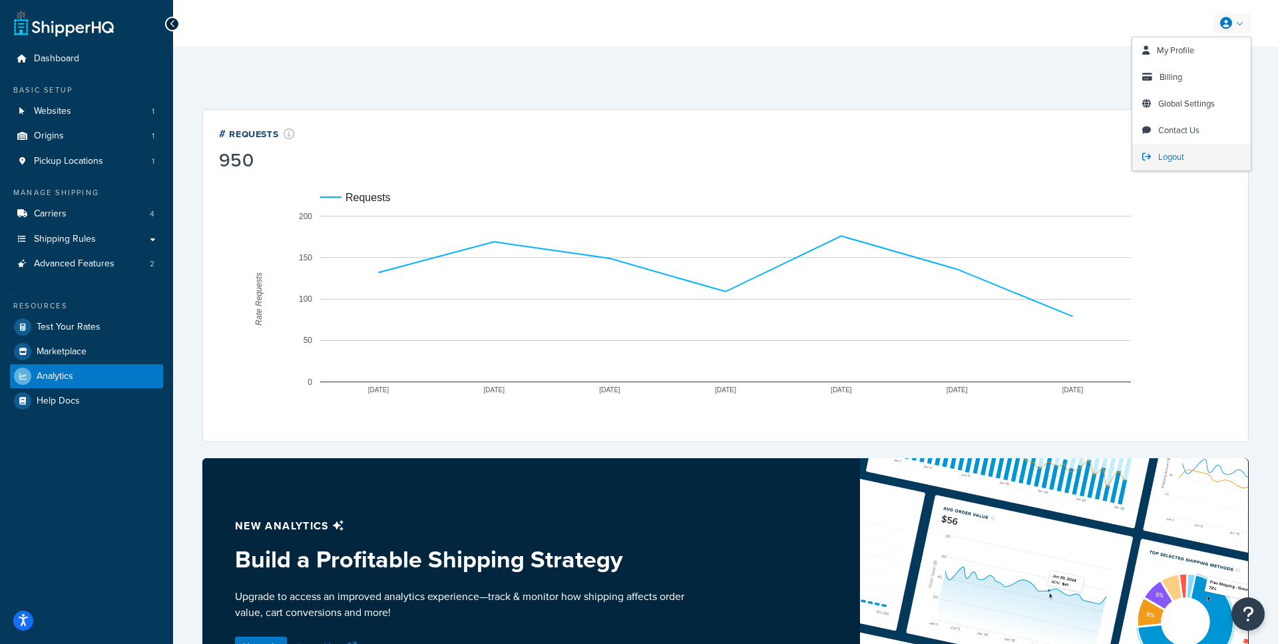
click at [1153, 166] on link "Logout" at bounding box center [1192, 157] width 119 height 27
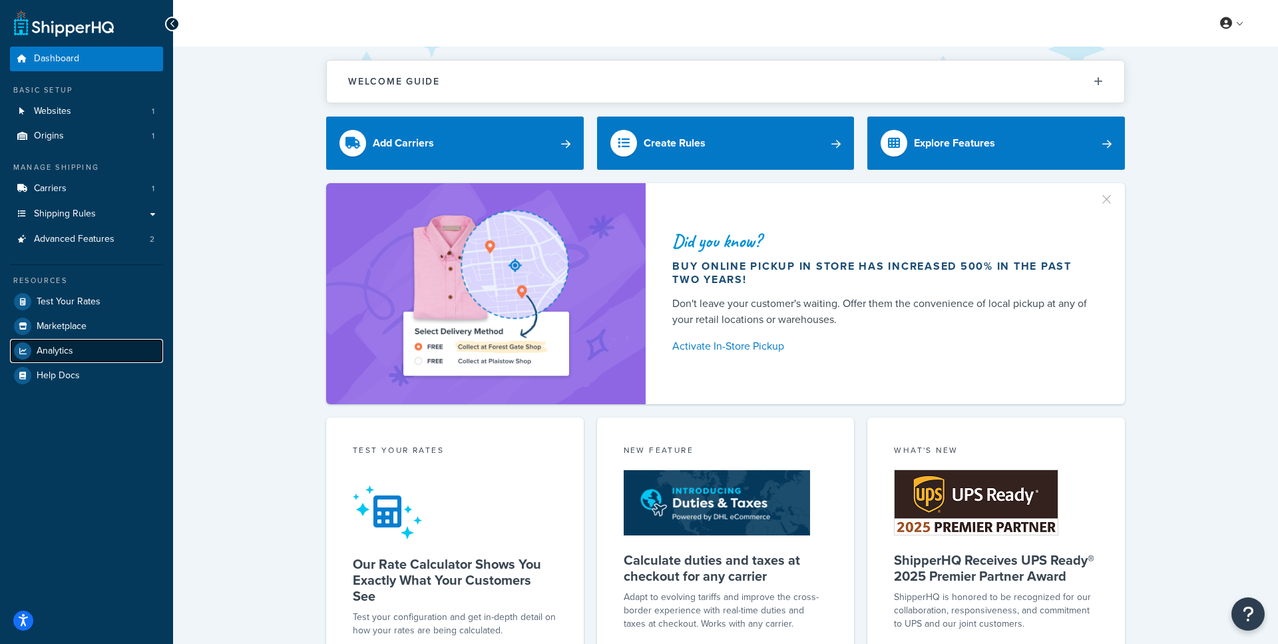
click at [51, 346] on span "Analytics" at bounding box center [55, 351] width 37 height 11
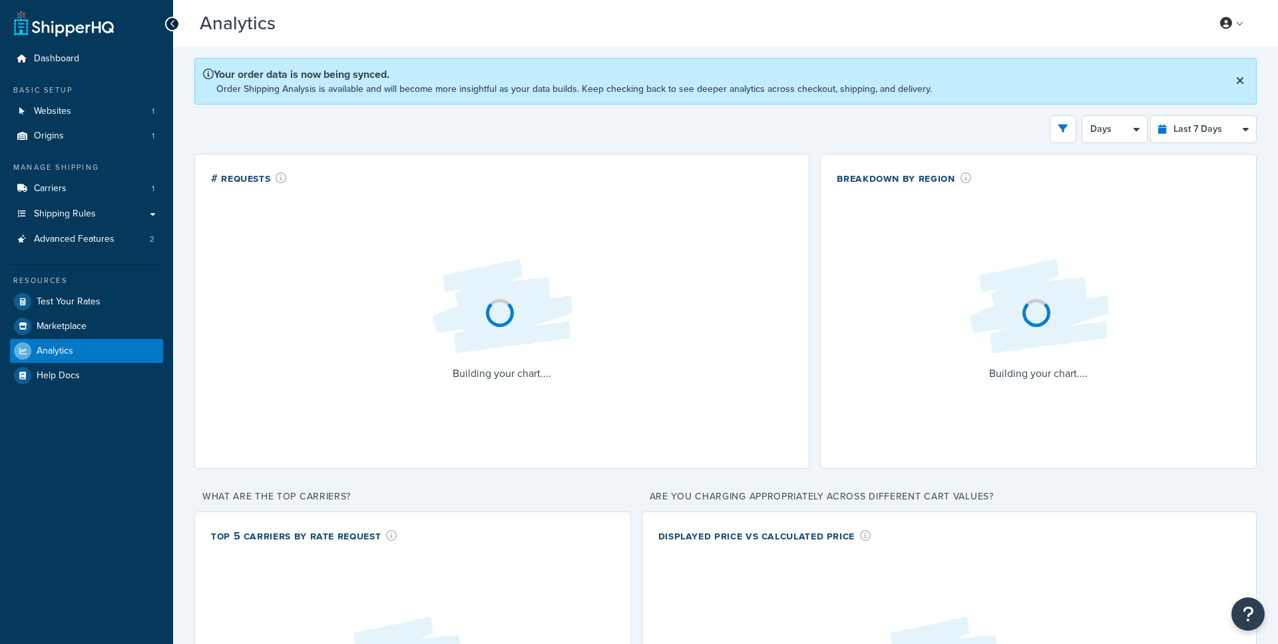
select select "last_7_days"
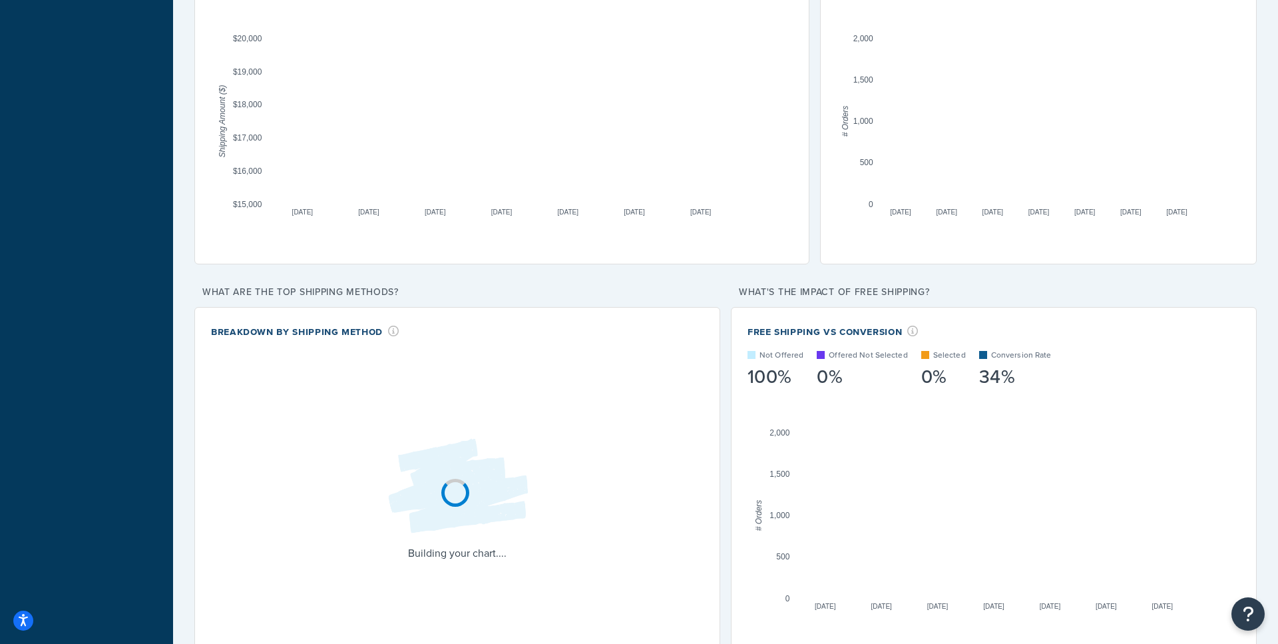
scroll to position [1011, 0]
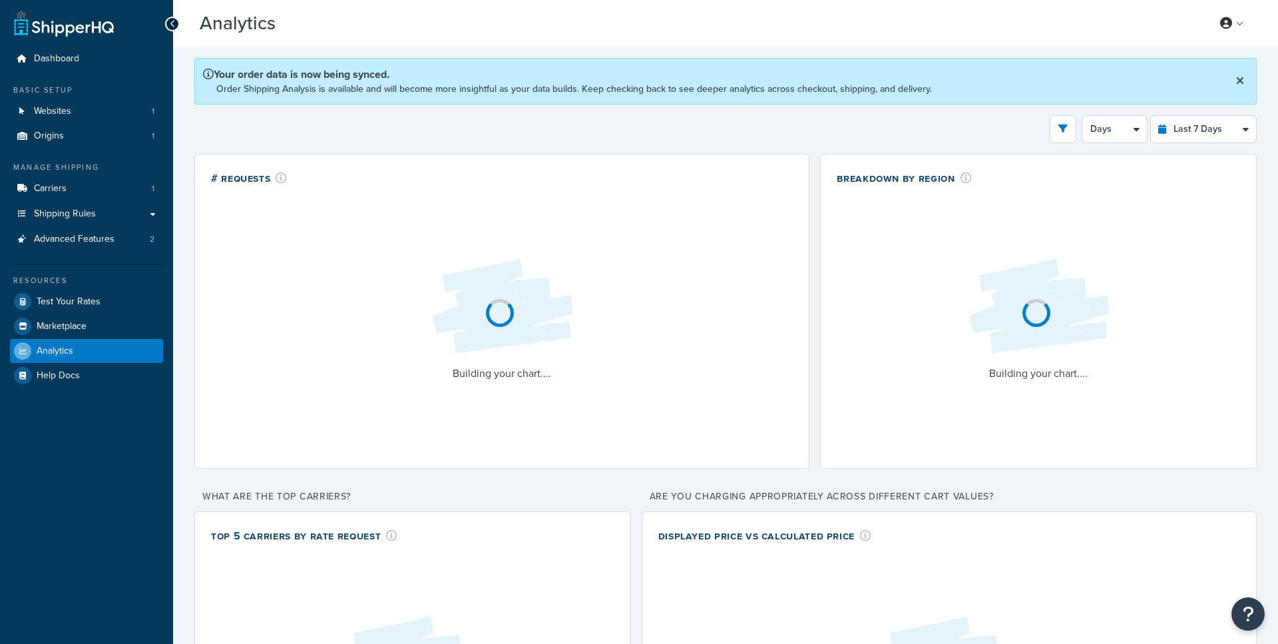
select select "last_7_days"
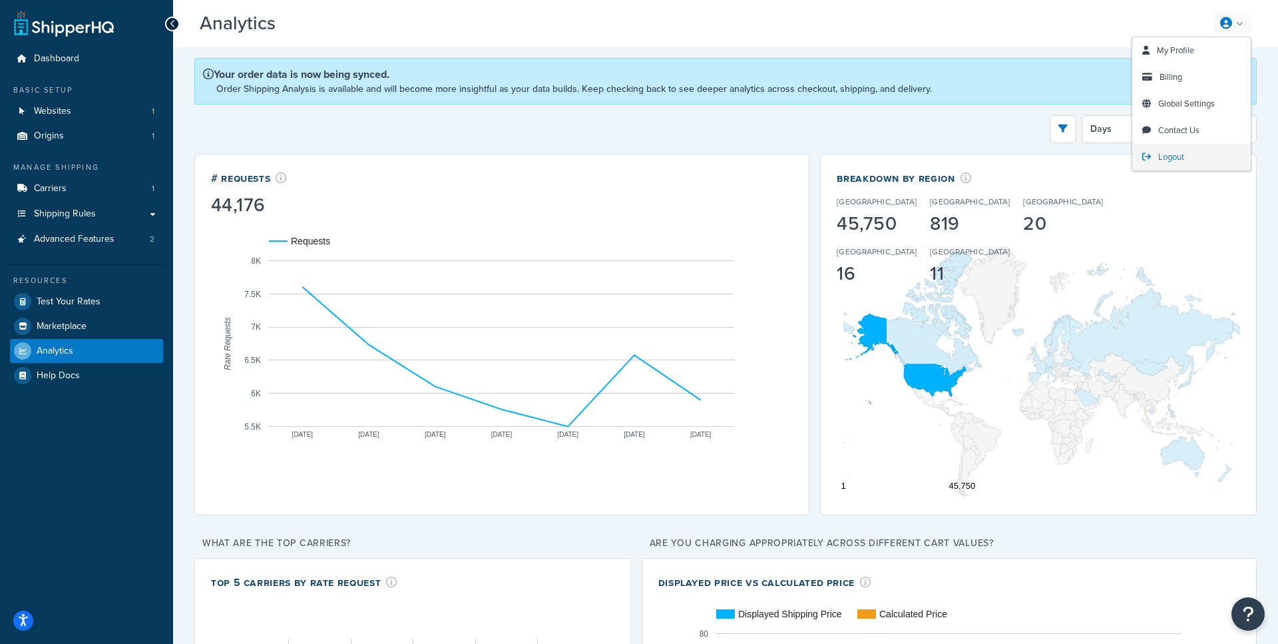
click at [1170, 164] on link "Logout" at bounding box center [1192, 157] width 119 height 27
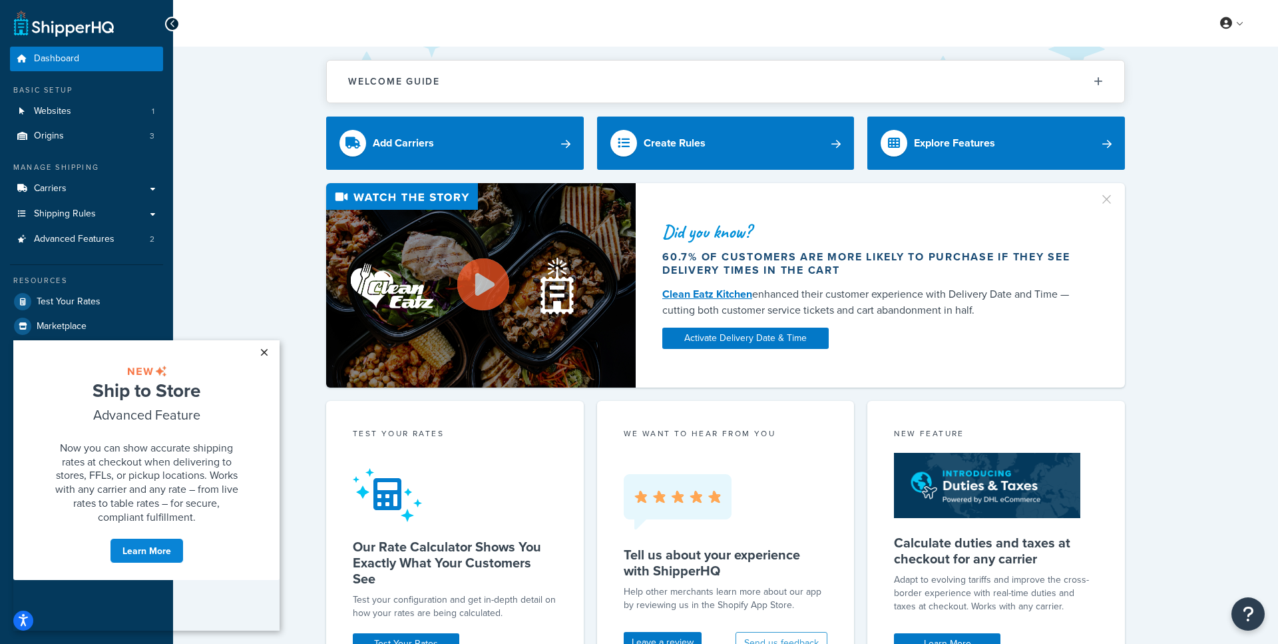
click at [259, 350] on link "×" at bounding box center [263, 352] width 23 height 24
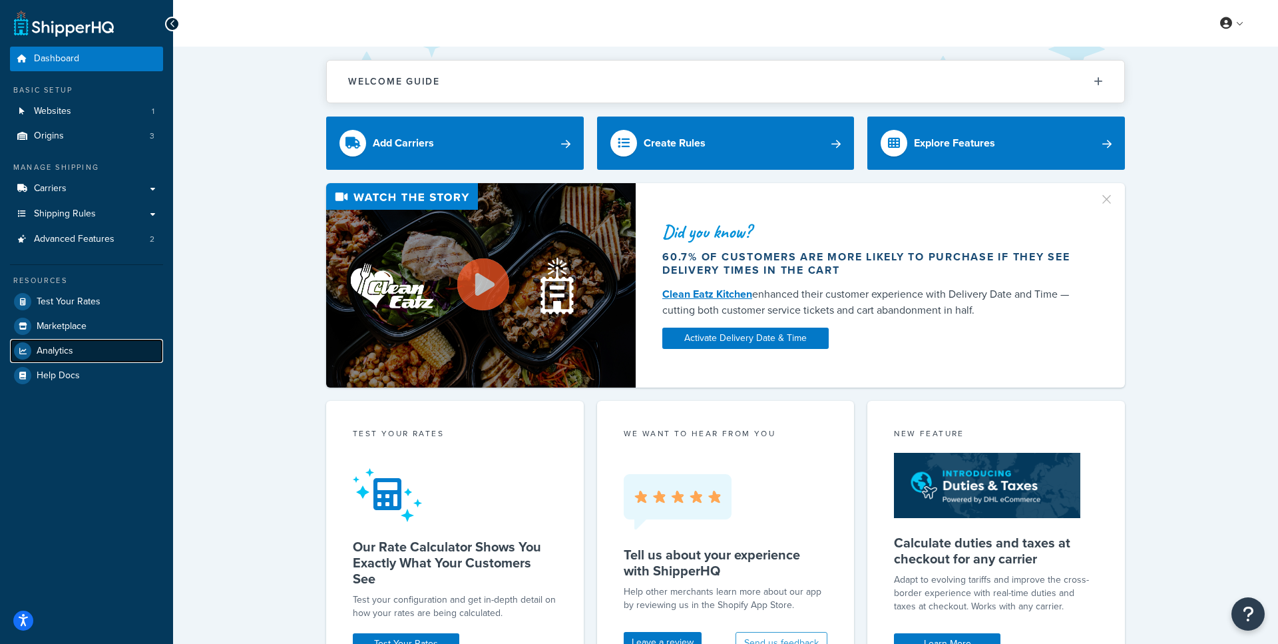
click at [78, 354] on link "Analytics" at bounding box center [86, 351] width 153 height 24
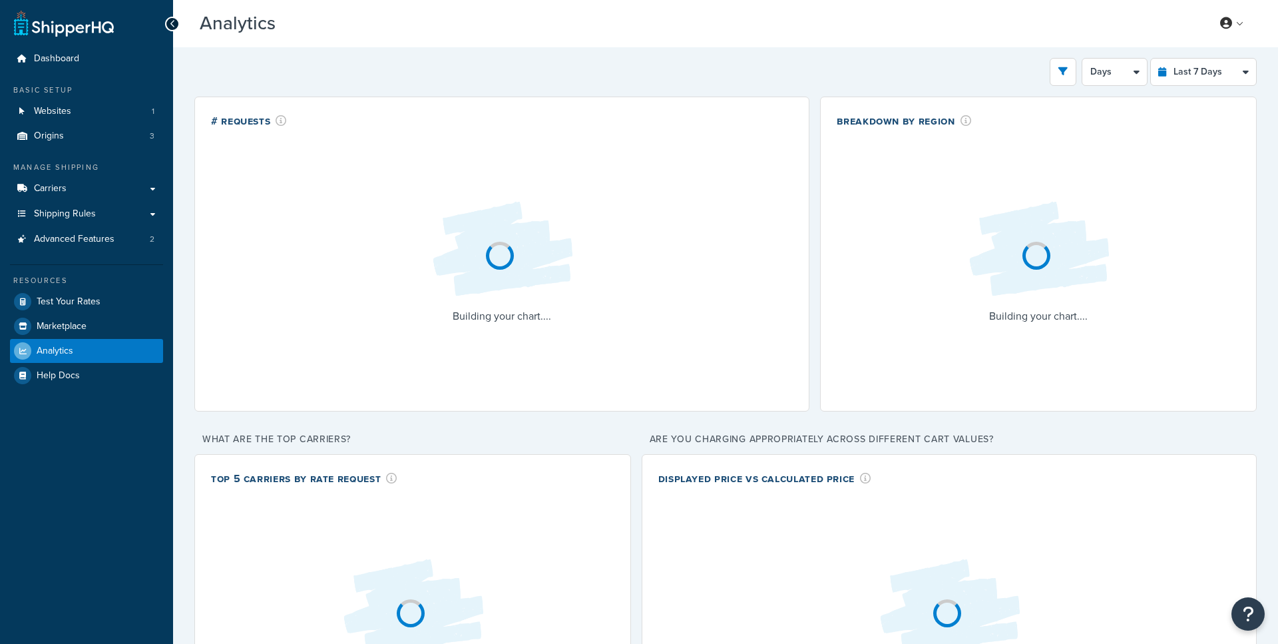
select select "last_7_days"
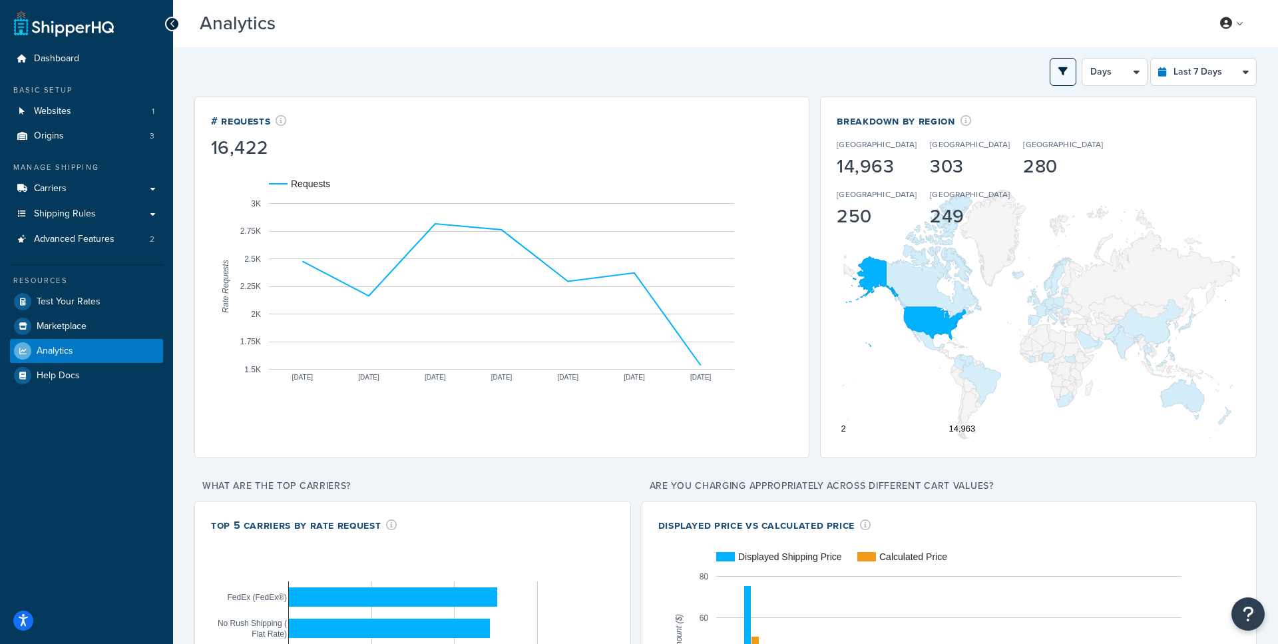
click at [1061, 79] on button "open filter drawer" at bounding box center [1063, 72] width 27 height 28
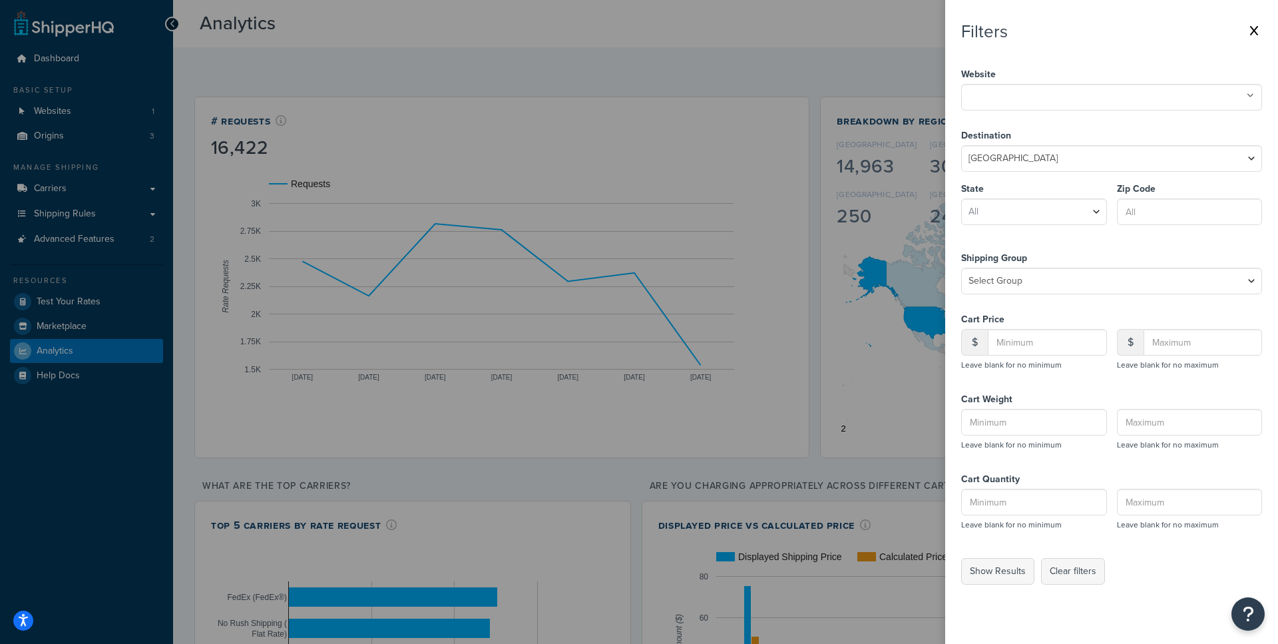
click at [1257, 35] on icon at bounding box center [1255, 30] width 8 height 11
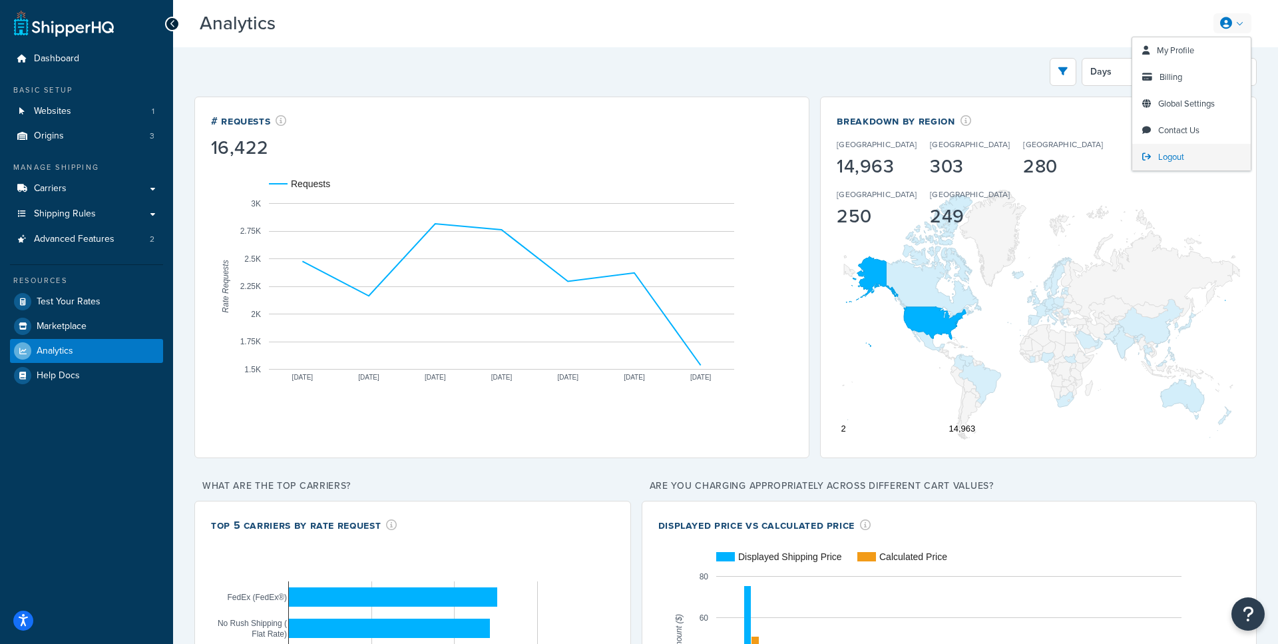
click at [1173, 162] on span "Logout" at bounding box center [1172, 156] width 26 height 13
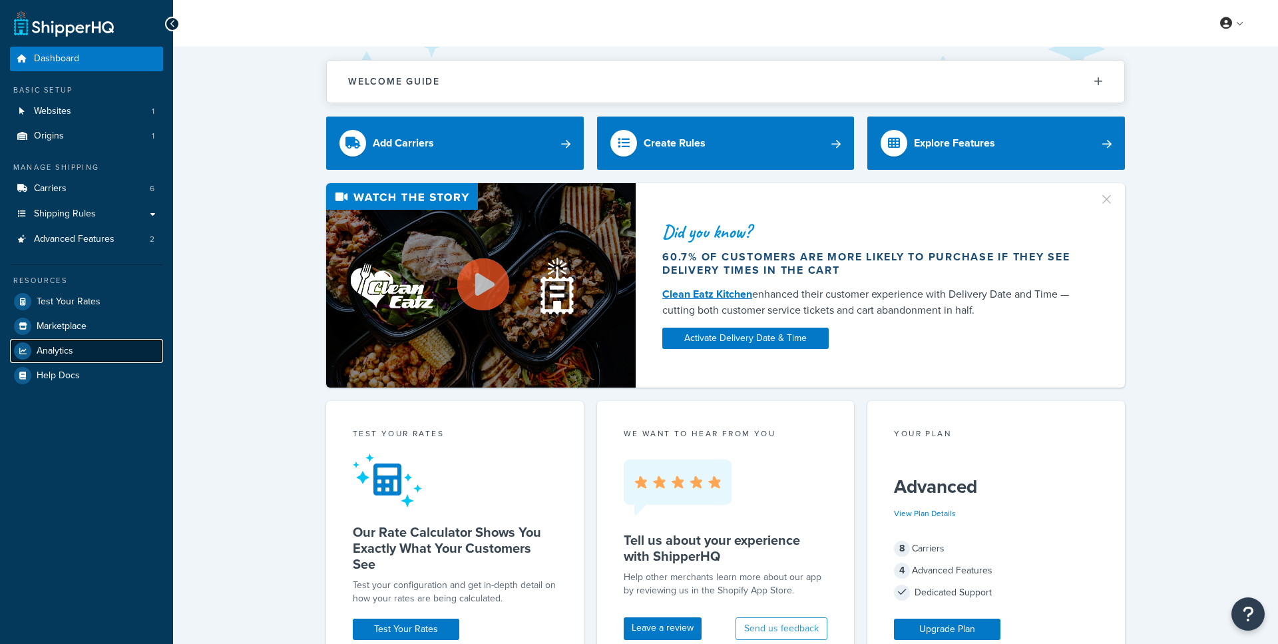
click at [63, 349] on span "Analytics" at bounding box center [55, 351] width 37 height 11
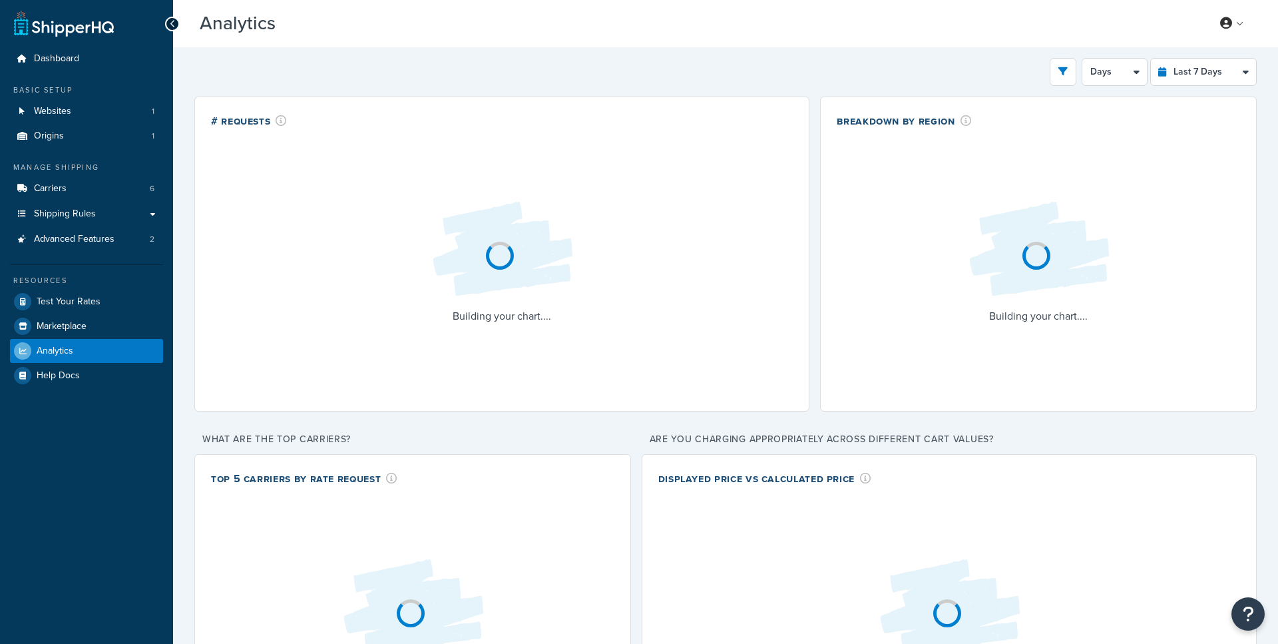
select select "last_7_days"
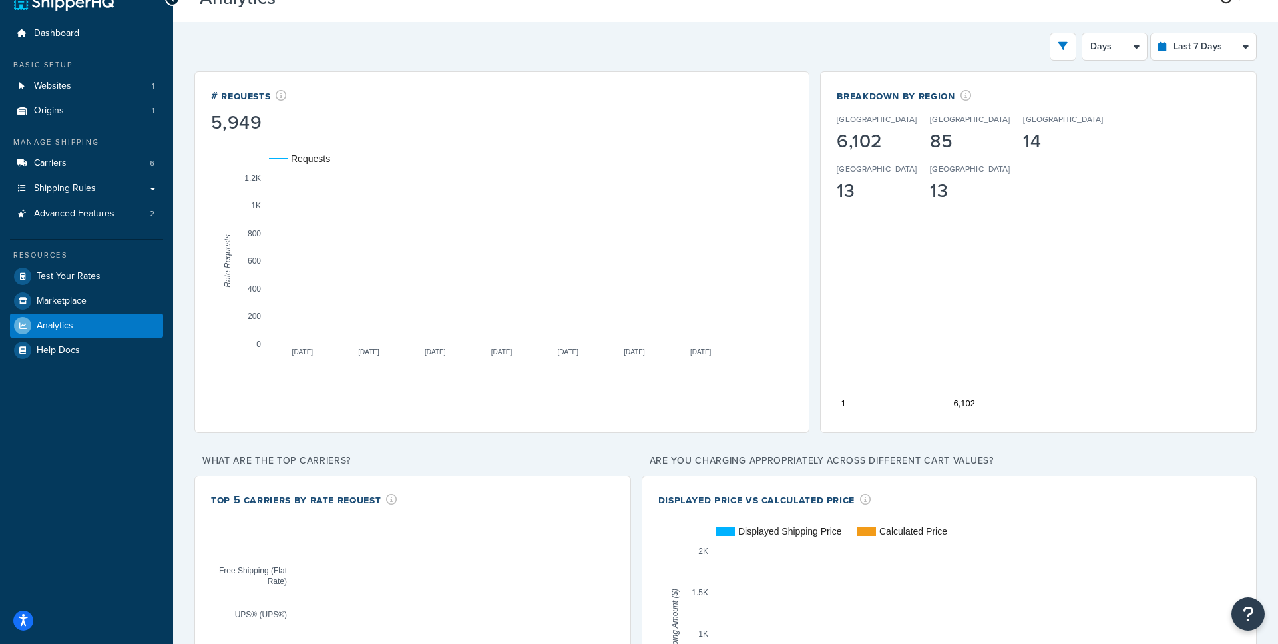
scroll to position [27, 0]
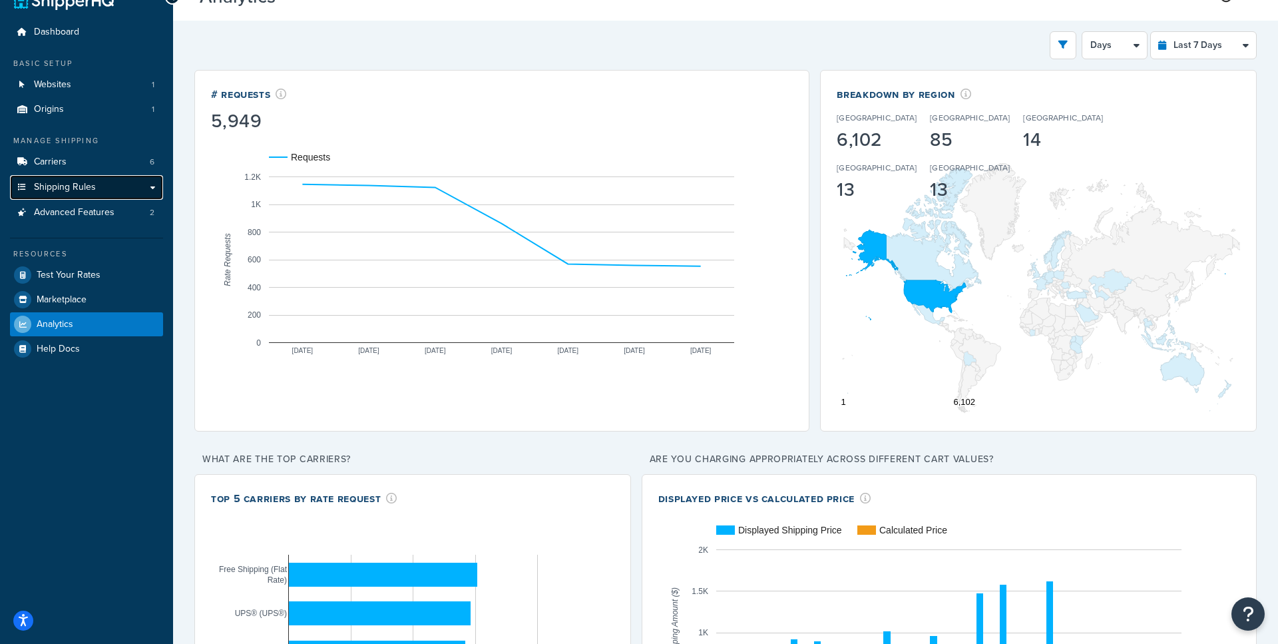
click at [142, 192] on link "Shipping Rules" at bounding box center [86, 187] width 153 height 25
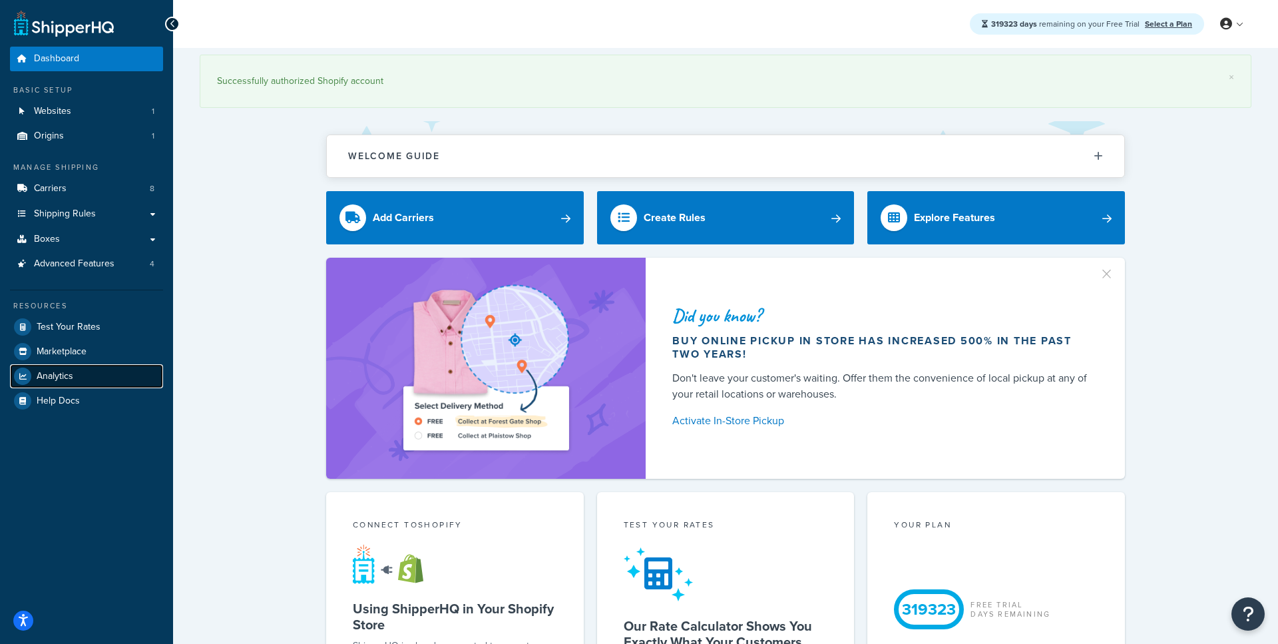
click at [103, 384] on link "Analytics" at bounding box center [86, 376] width 153 height 24
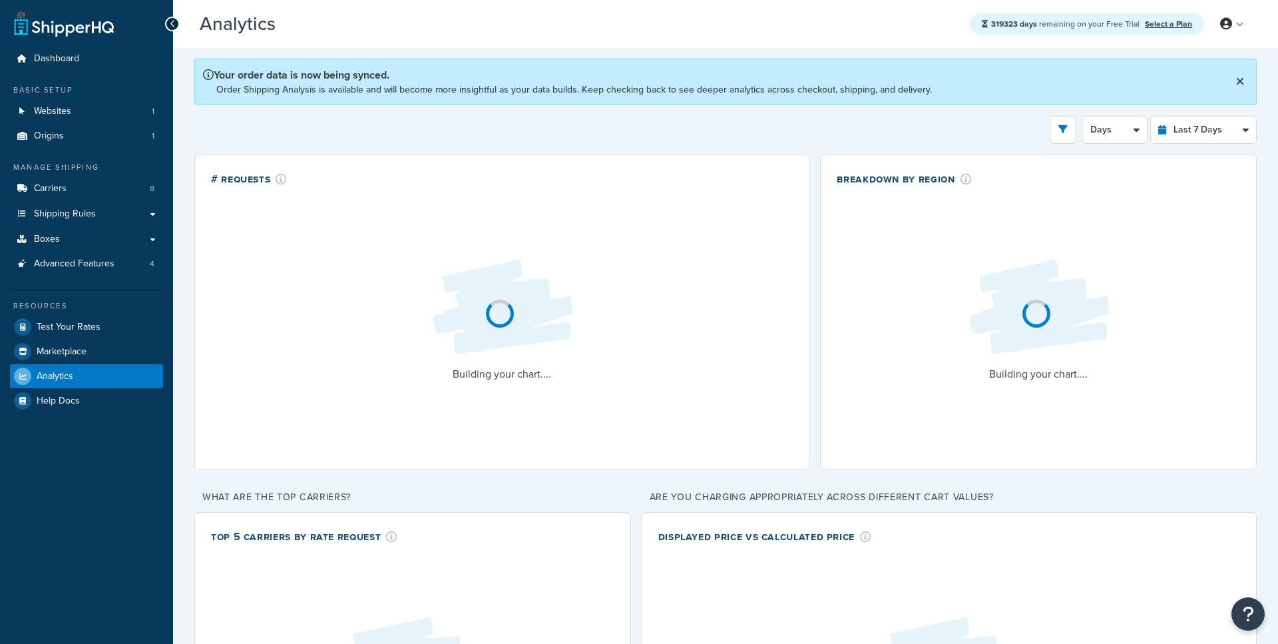
select select "last_7_days"
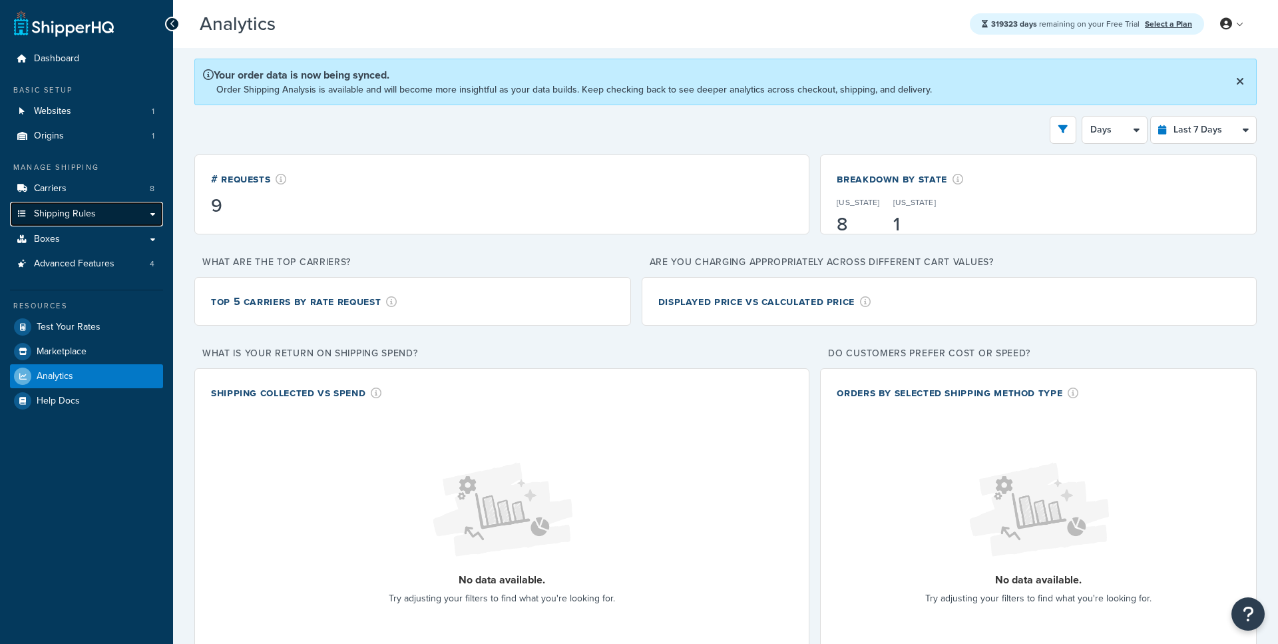
click at [116, 214] on link "Shipping Rules" at bounding box center [86, 214] width 153 height 25
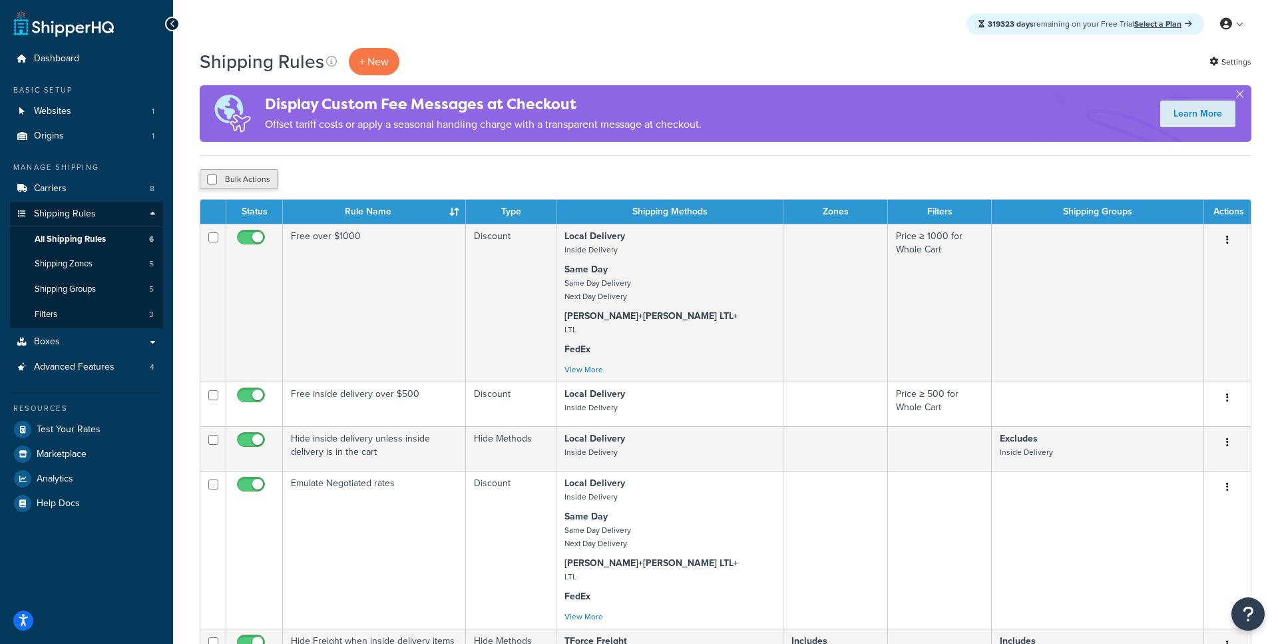
click at [240, 178] on button "Bulk Actions" at bounding box center [239, 179] width 78 height 20
checkbox input "true"
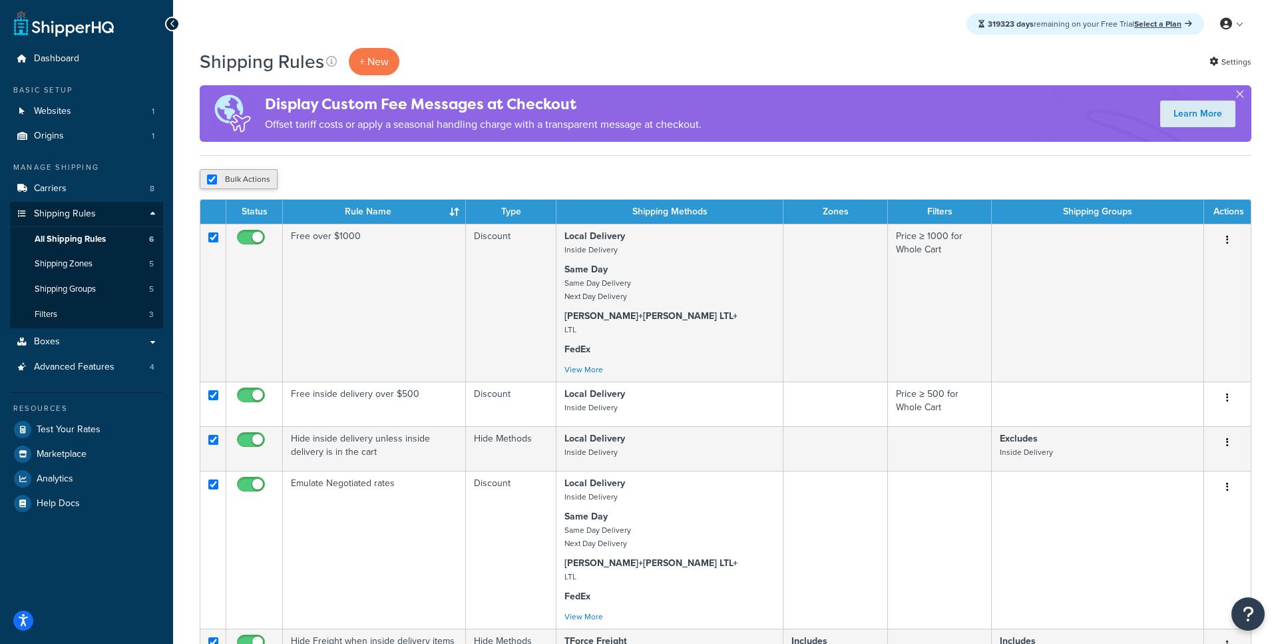
checkbox input "true"
click at [220, 185] on button "Bulk Actions" at bounding box center [239, 179] width 78 height 20
checkbox input "false"
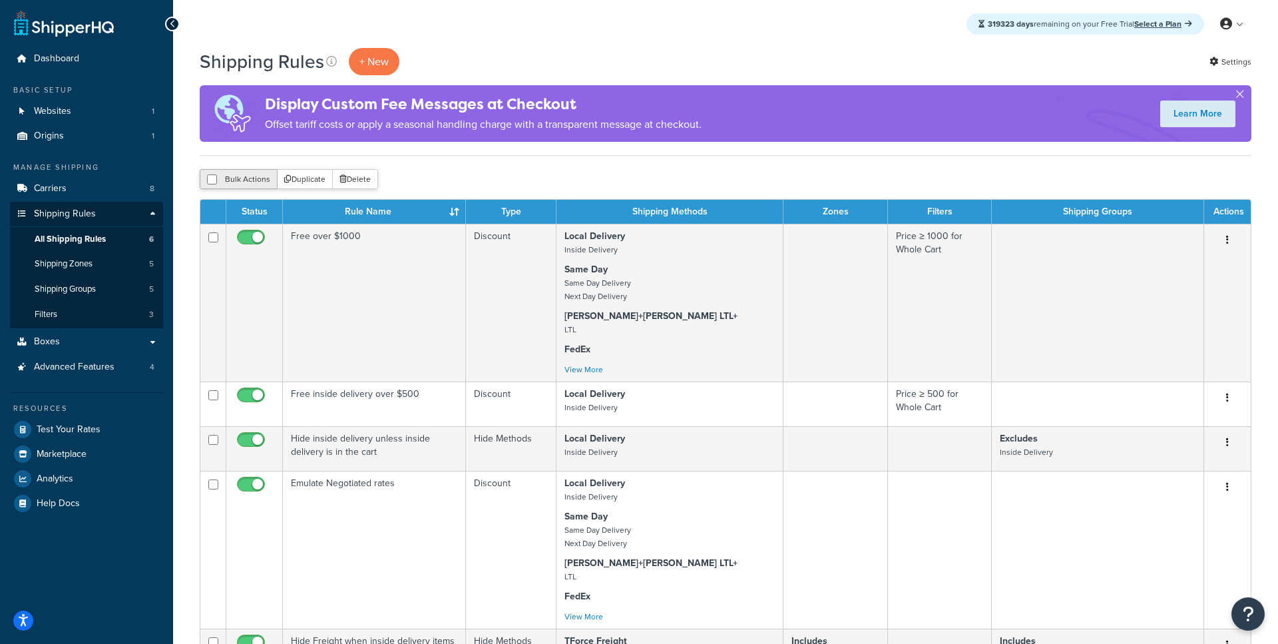
checkbox input "false"
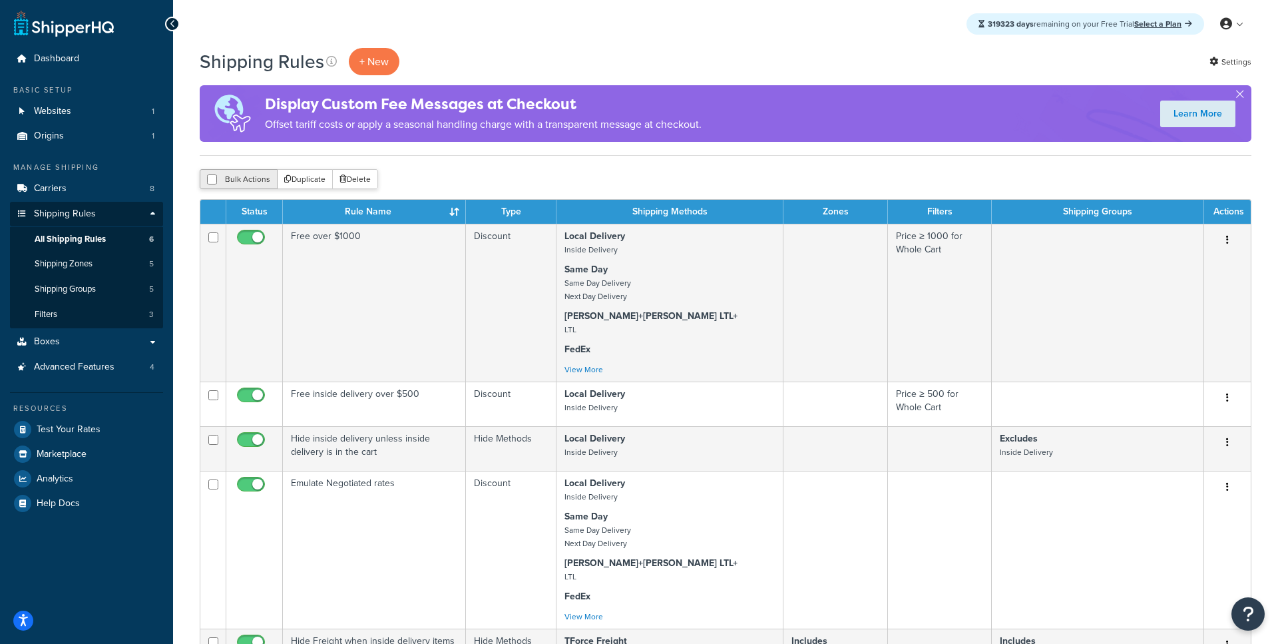
checkbox input "false"
click at [236, 180] on button "Bulk Actions" at bounding box center [239, 179] width 78 height 20
checkbox input "true"
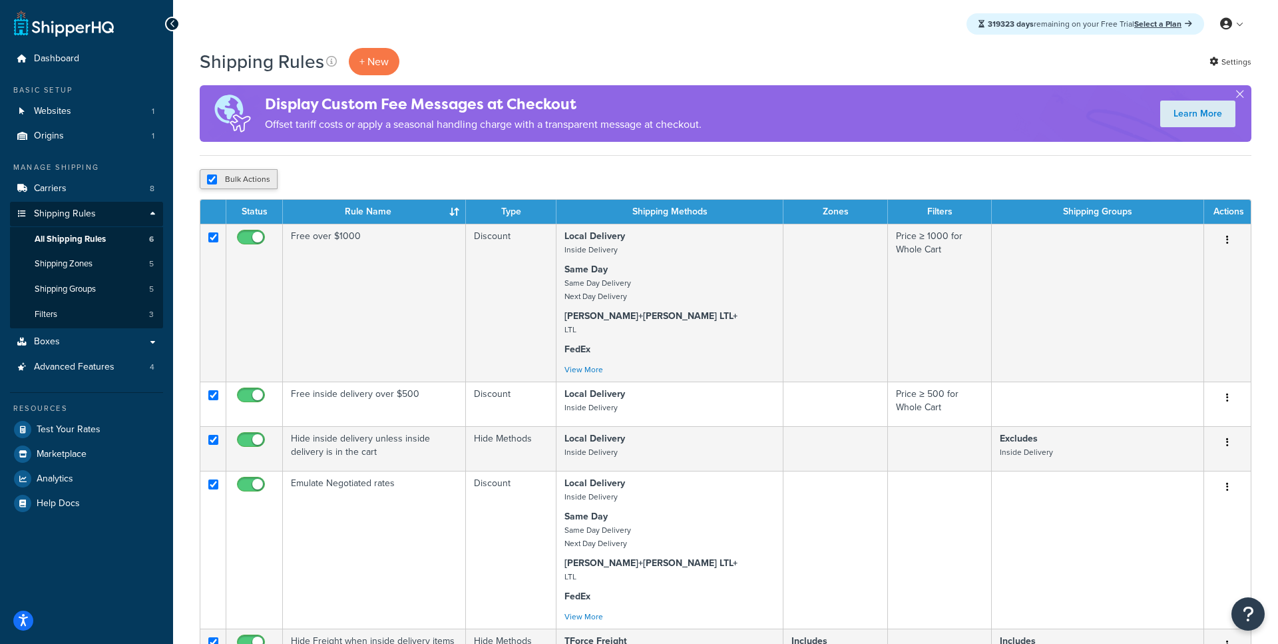
checkbox input "true"
click at [241, 182] on button "Bulk Actions" at bounding box center [239, 179] width 78 height 20
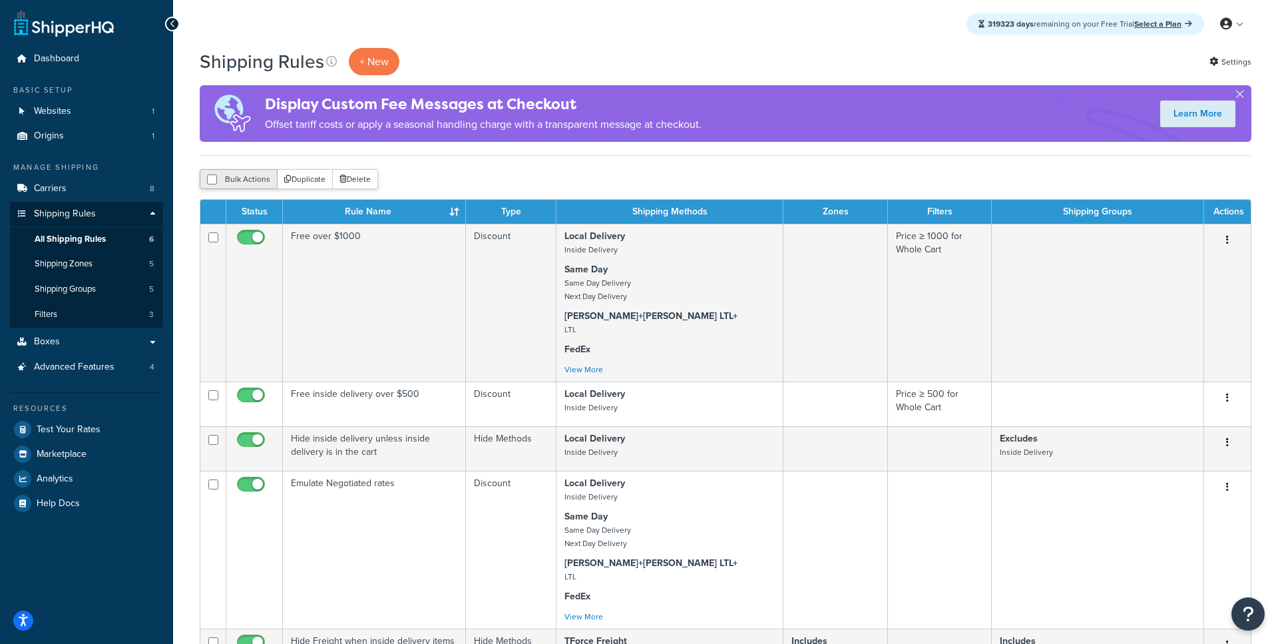
checkbox input "false"
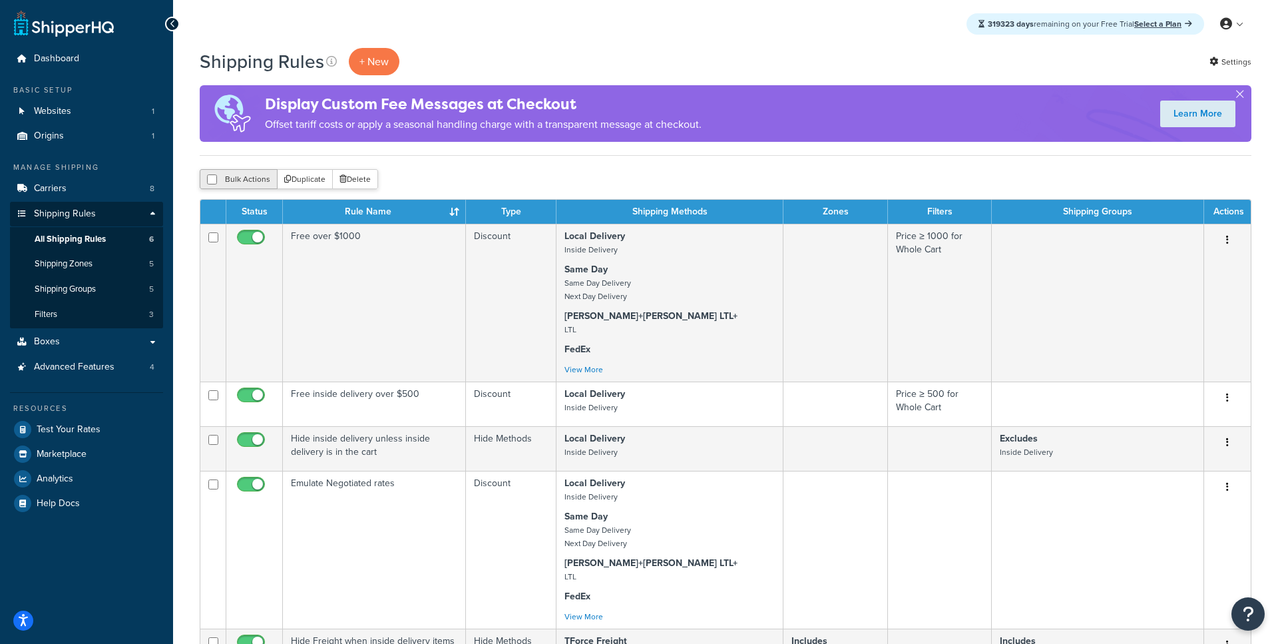
checkbox input "false"
click at [1249, 97] on div "Learn More" at bounding box center [1198, 114] width 107 height 40
click at [1242, 95] on button "button" at bounding box center [1240, 96] width 3 height 3
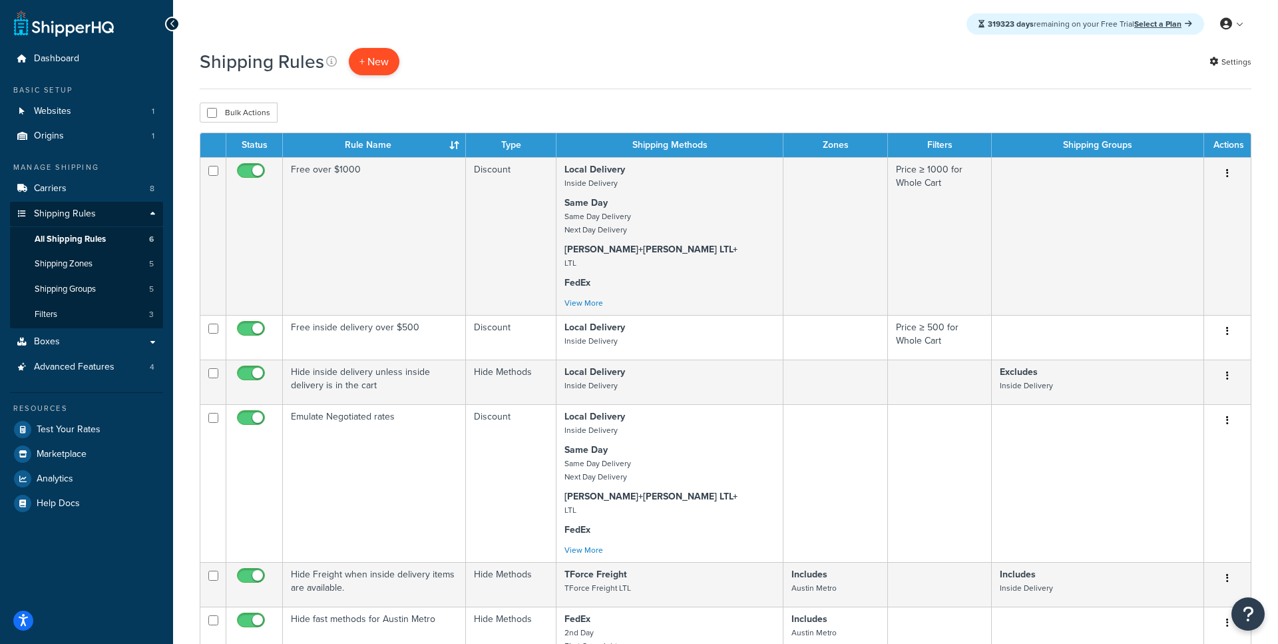
click at [380, 61] on p "+ New" at bounding box center [374, 61] width 51 height 27
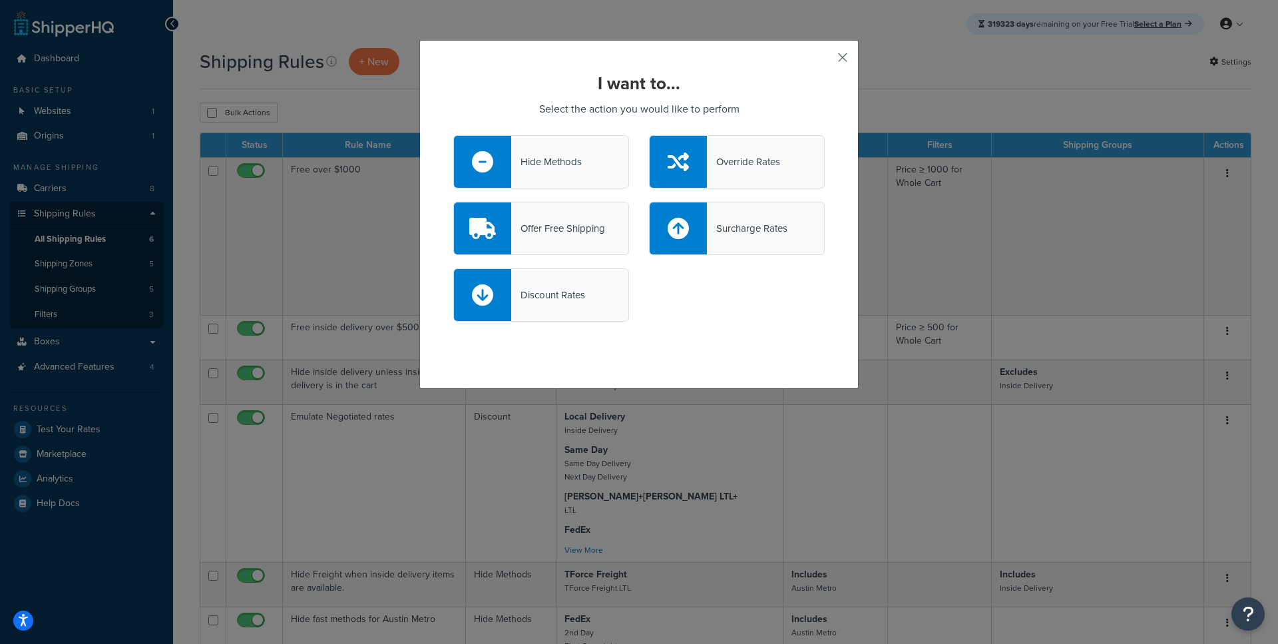
click at [825, 61] on button "button" at bounding box center [823, 62] width 3 height 3
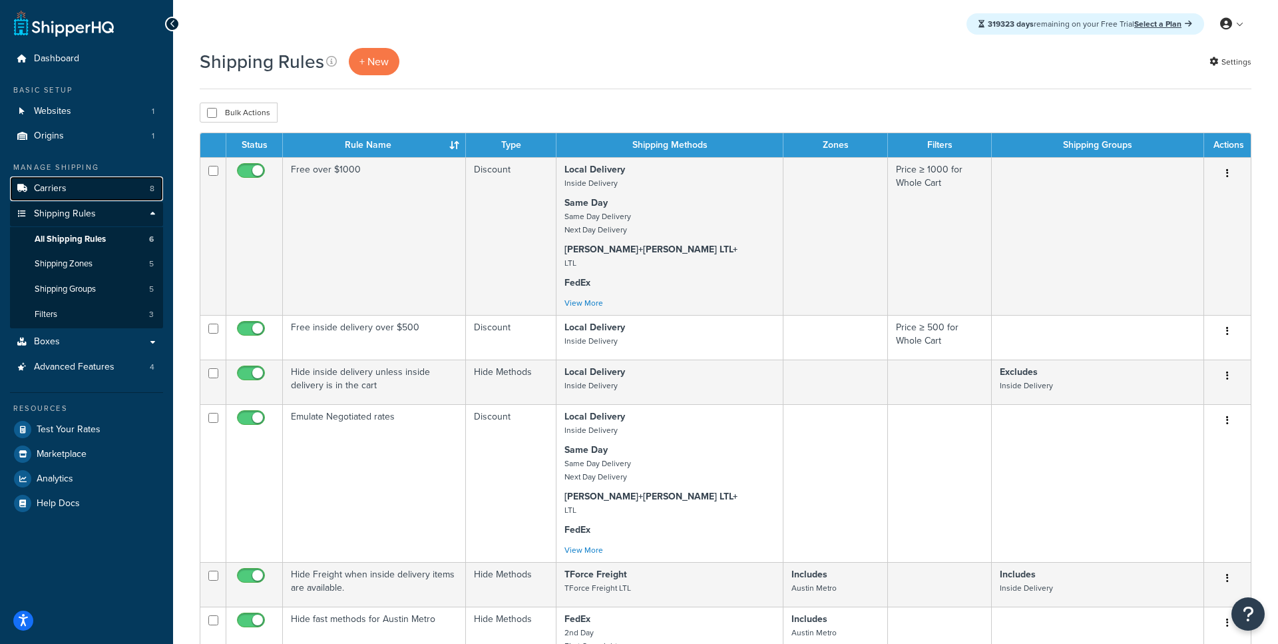
click at [93, 194] on link "Carriers 8" at bounding box center [86, 188] width 153 height 25
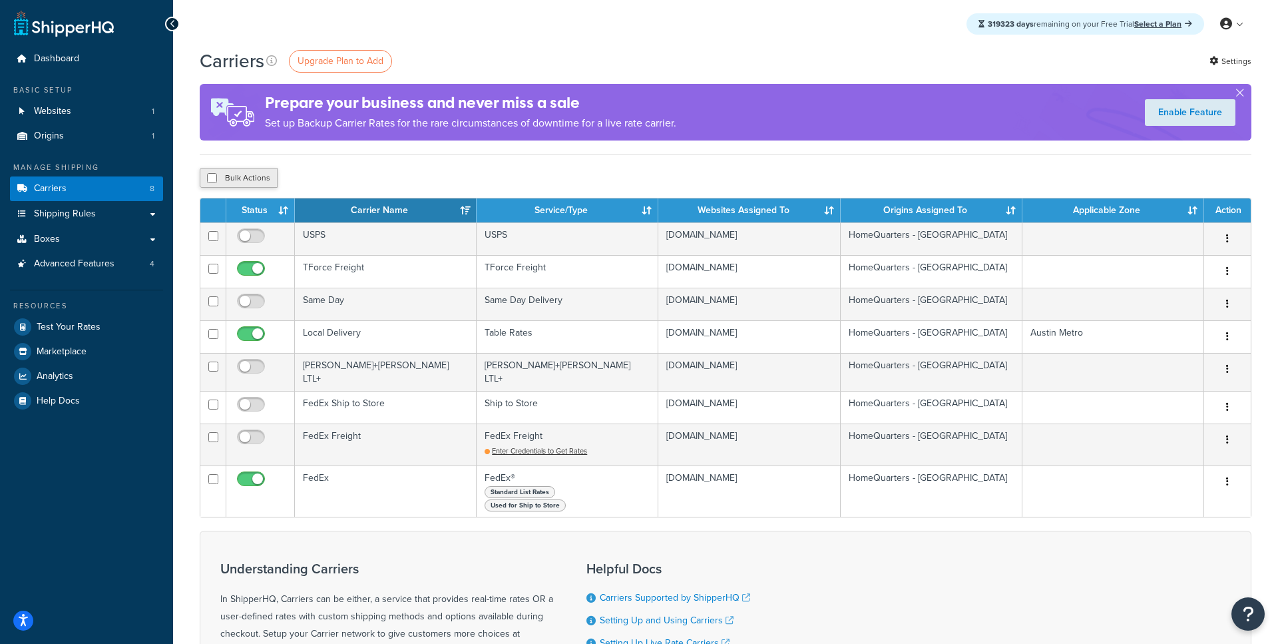
click at [241, 182] on button "Bulk Actions" at bounding box center [239, 178] width 78 height 20
checkbox input "true"
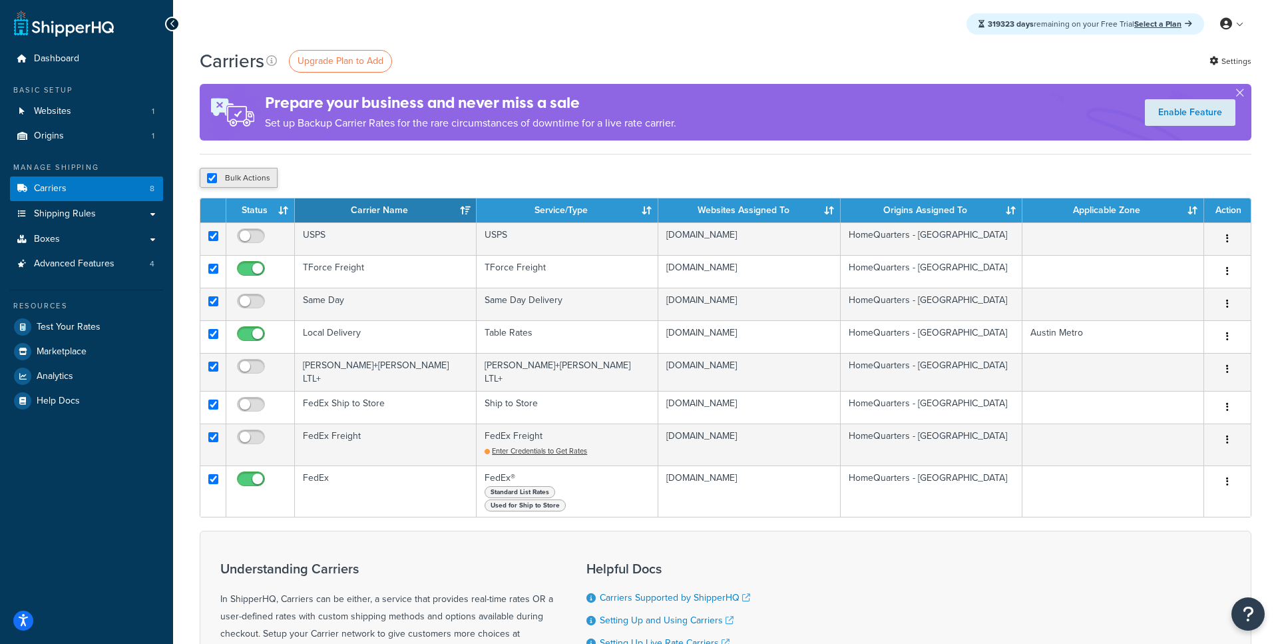
checkbox input "true"
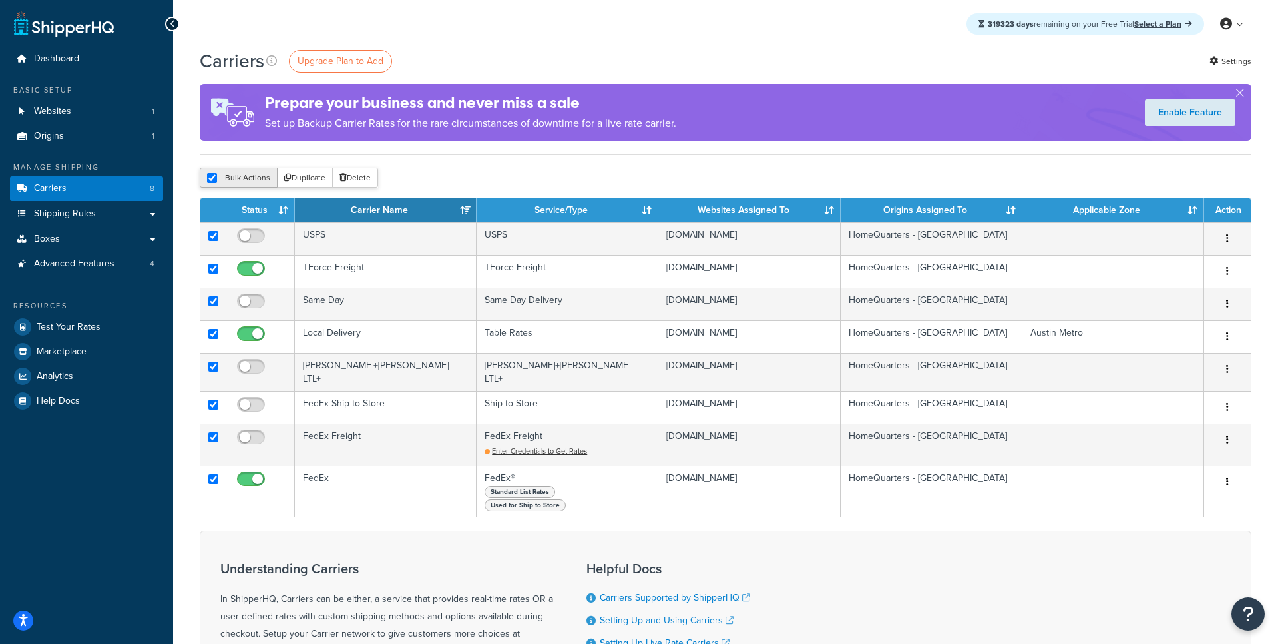
click at [244, 180] on button "Bulk Actions" at bounding box center [239, 178] width 78 height 20
checkbox input "false"
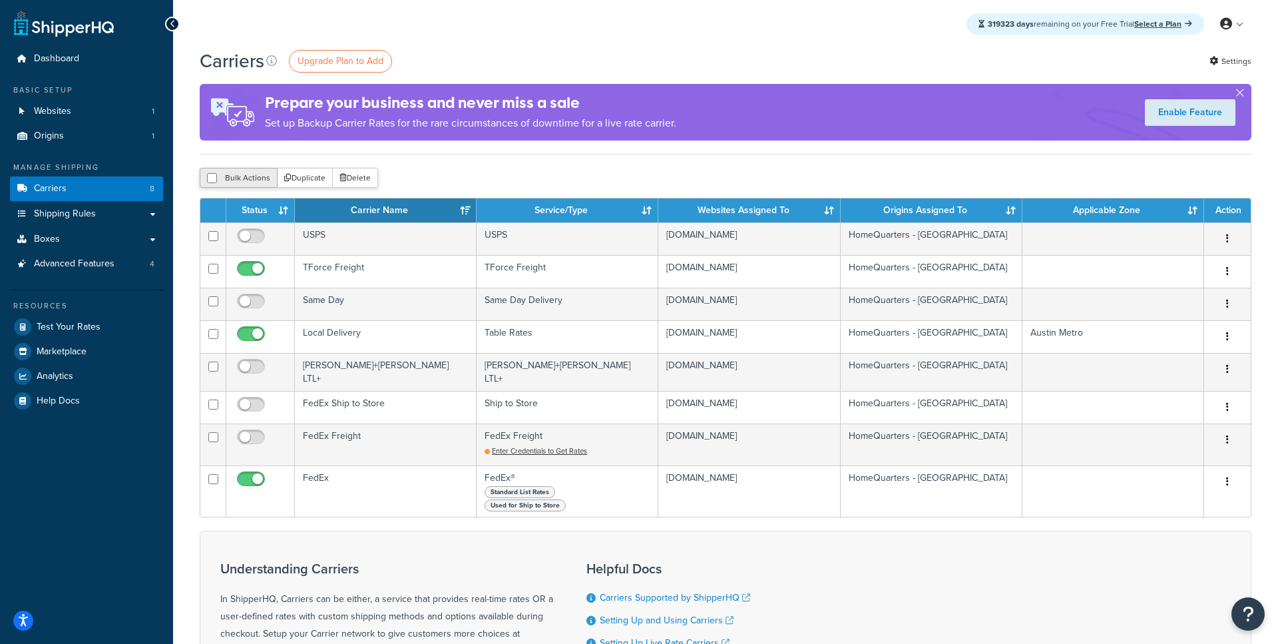
checkbox input "false"
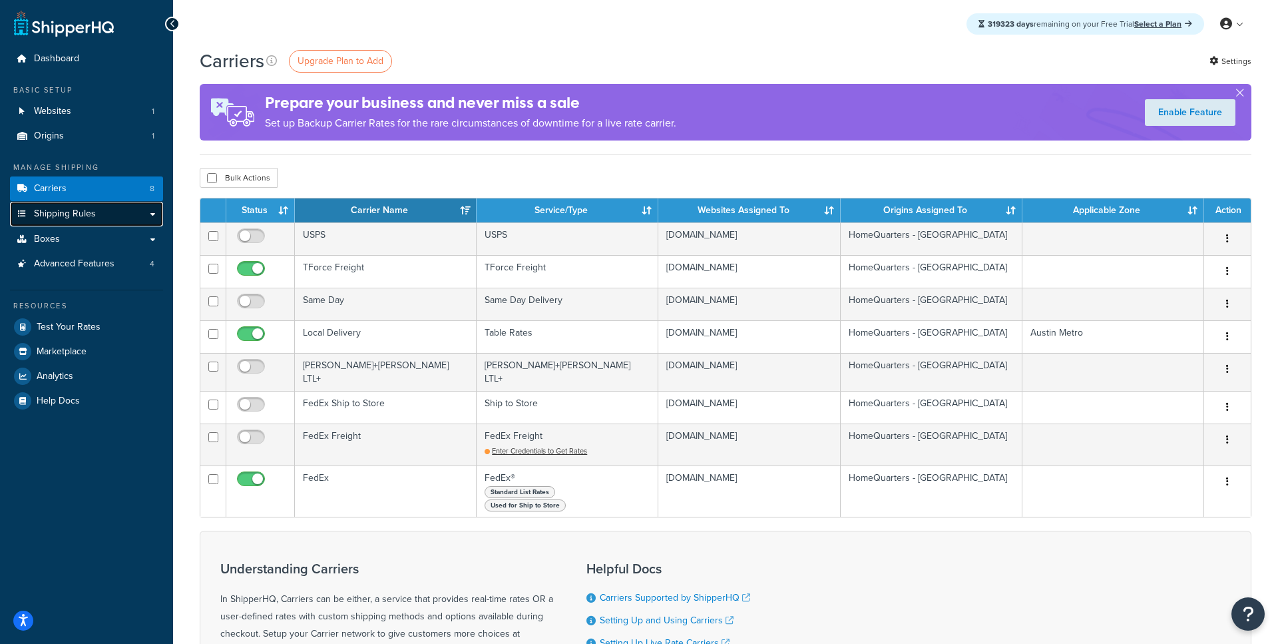
click at [154, 215] on link "Shipping Rules" at bounding box center [86, 214] width 153 height 25
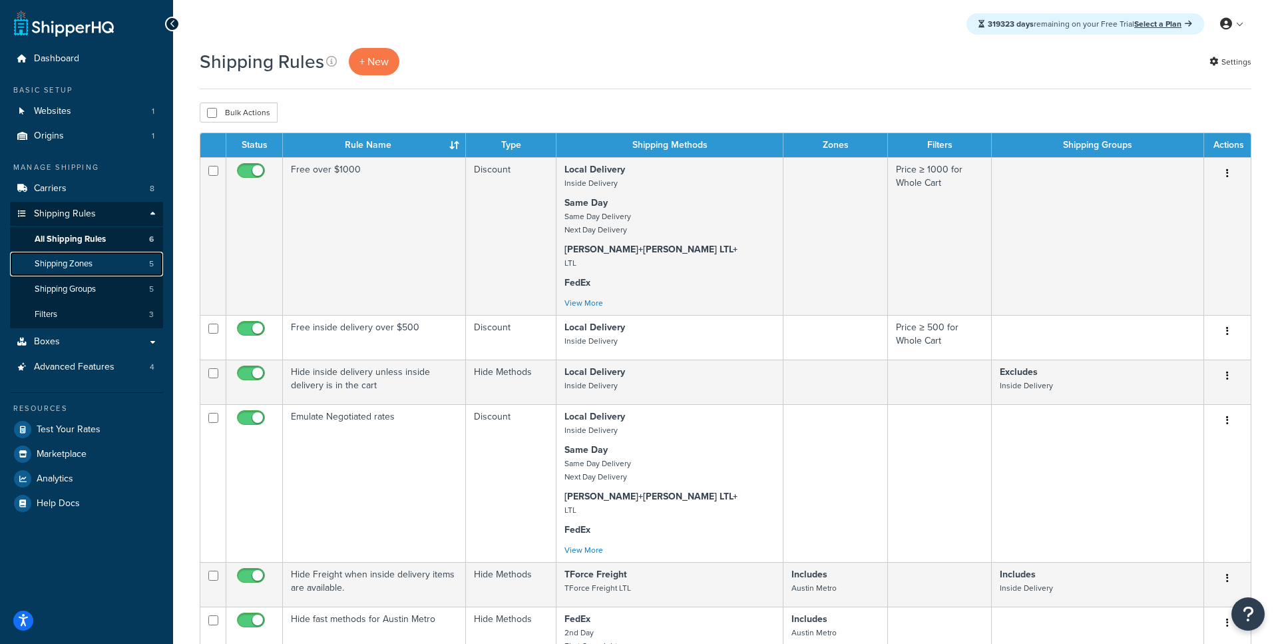
click at [105, 263] on link "Shipping Zones 5" at bounding box center [86, 264] width 153 height 25
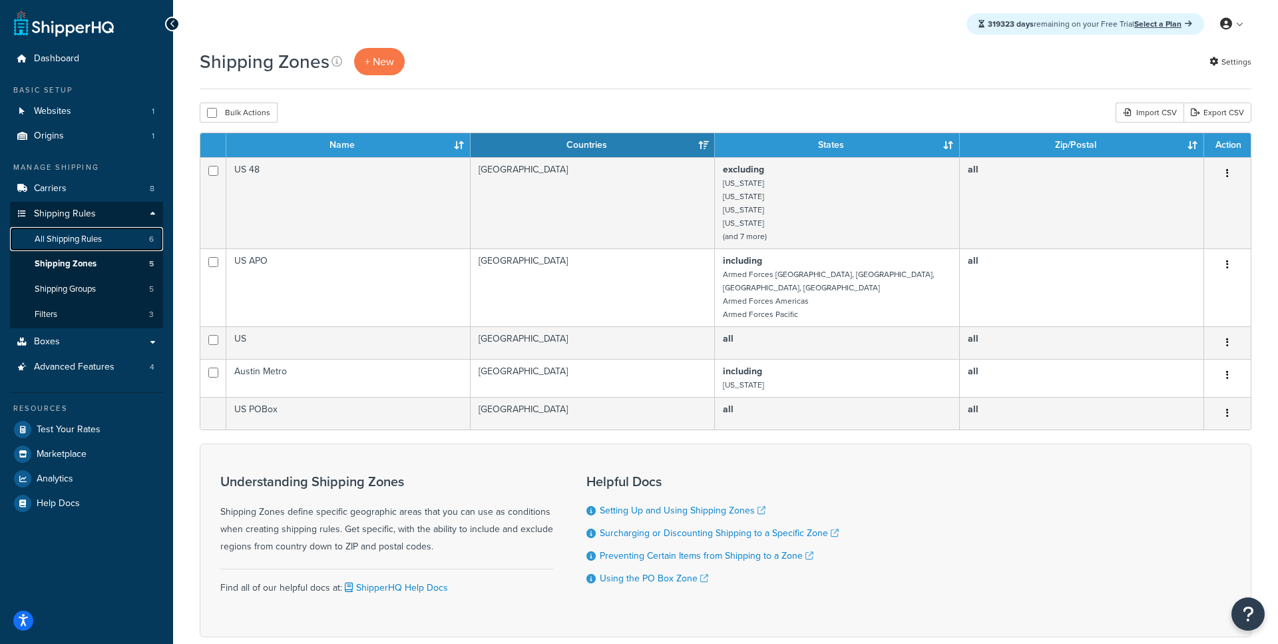
click at [108, 236] on link "All Shipping Rules 6" at bounding box center [86, 239] width 153 height 25
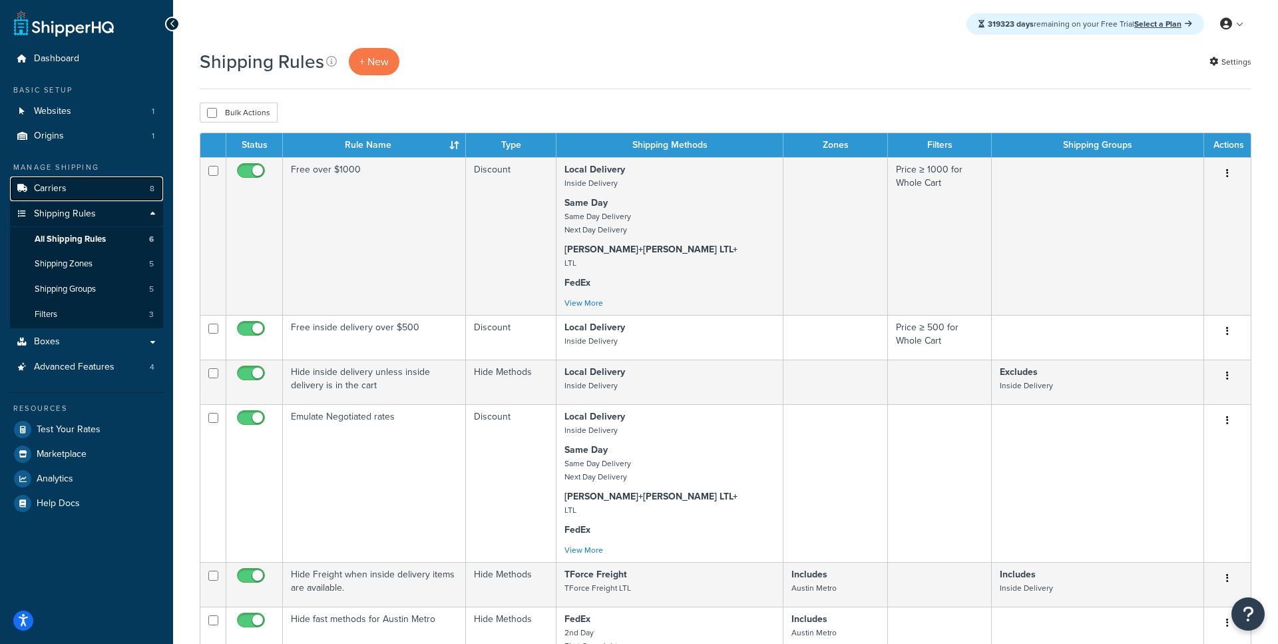
click at [110, 180] on link "Carriers 8" at bounding box center [86, 188] width 153 height 25
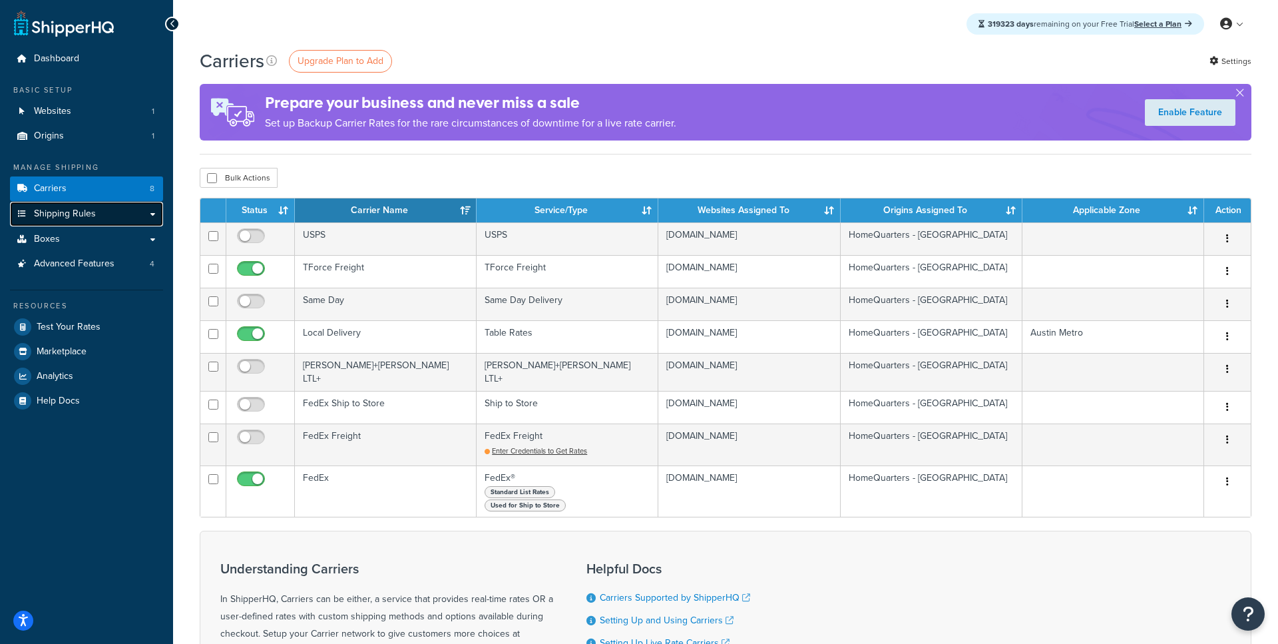
click at [137, 210] on link "Shipping Rules" at bounding box center [86, 214] width 153 height 25
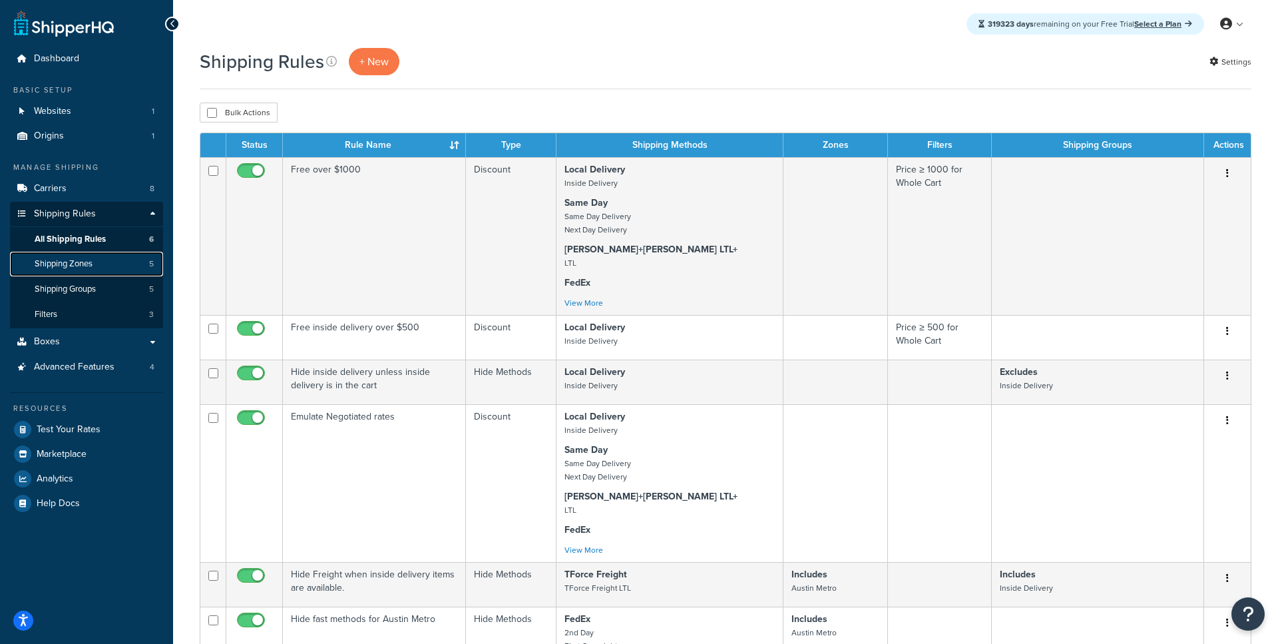
click at [99, 266] on link "Shipping Zones 5" at bounding box center [86, 264] width 153 height 25
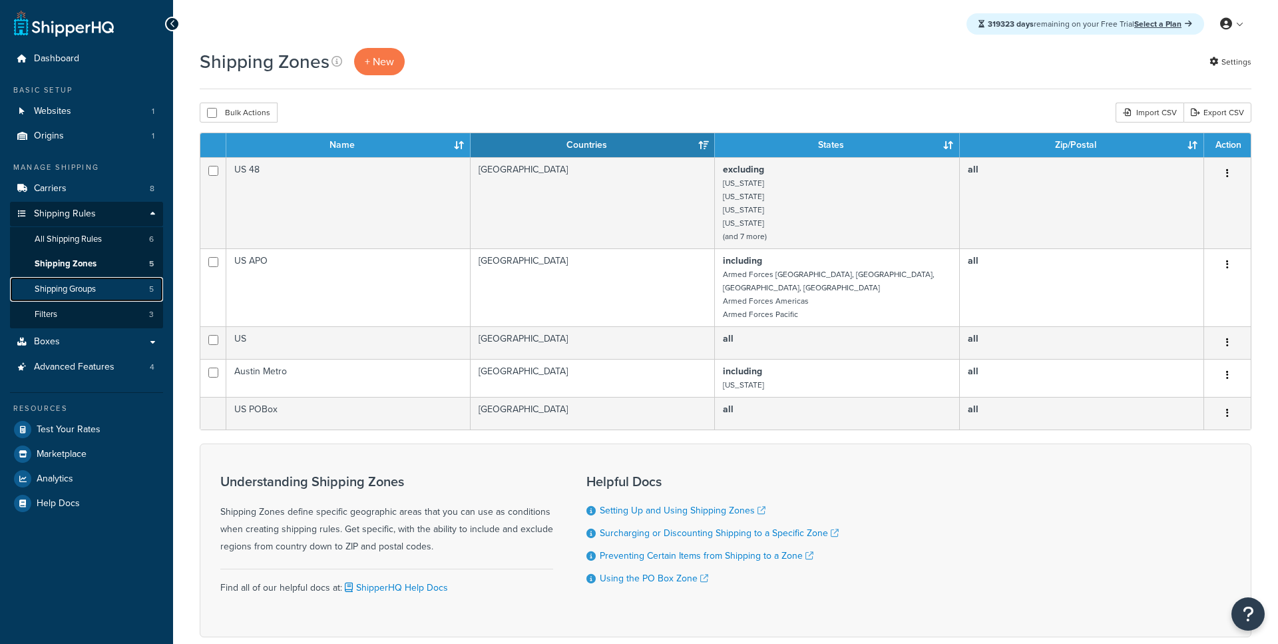
click at [89, 295] on span "Shipping Groups" at bounding box center [65, 289] width 61 height 11
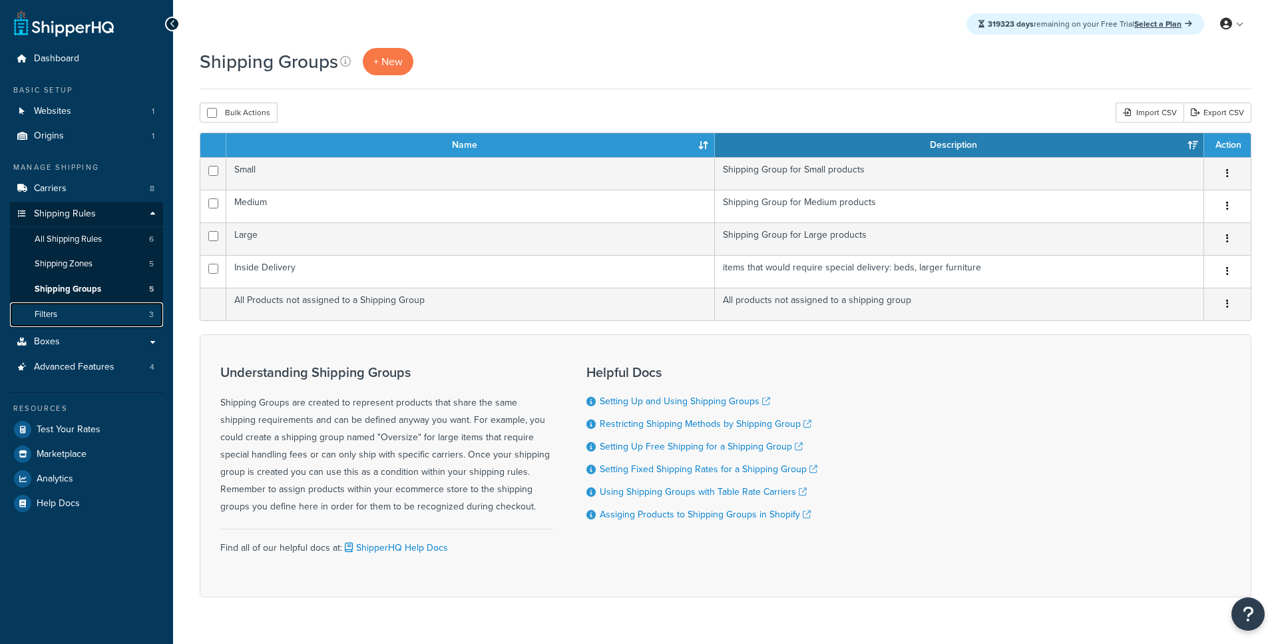
click at [86, 316] on link "Filters 3" at bounding box center [86, 314] width 153 height 25
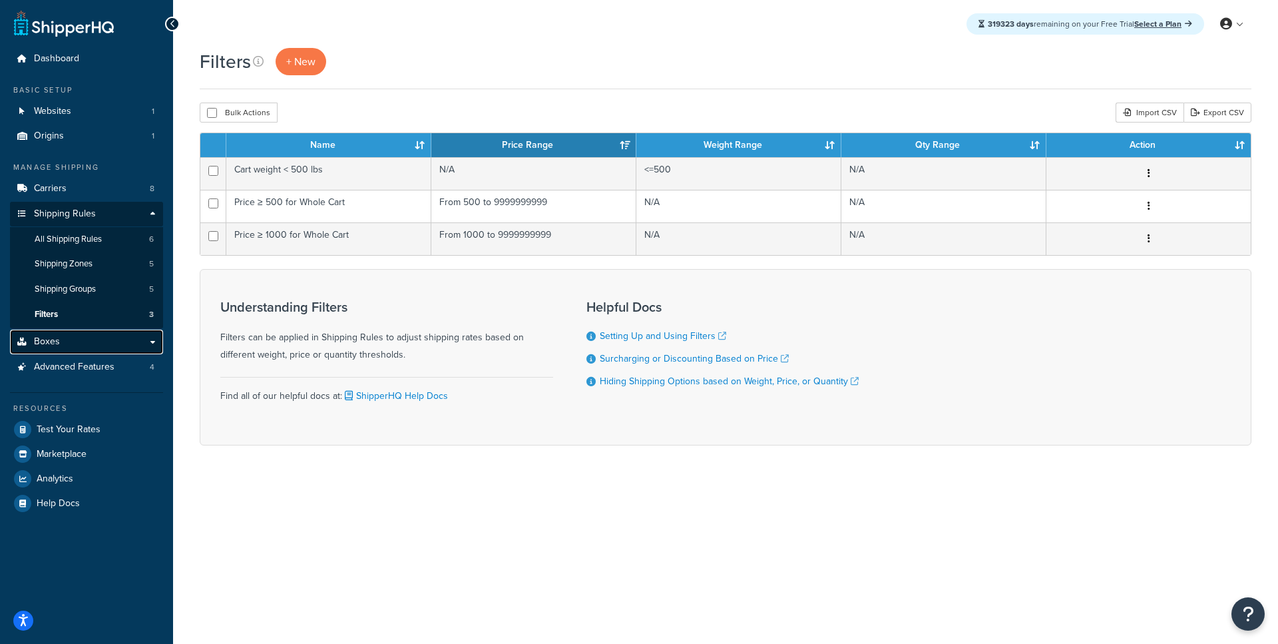
click at [101, 340] on link "Boxes" at bounding box center [86, 342] width 153 height 25
